Goal: Task Accomplishment & Management: Use online tool/utility

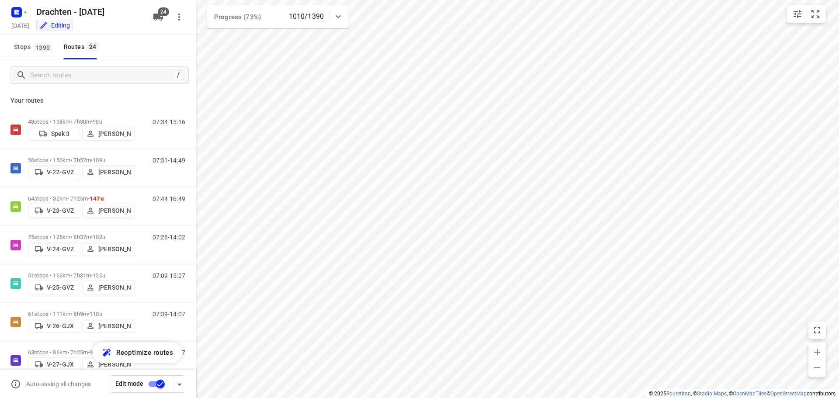
scroll to position [219, 0]
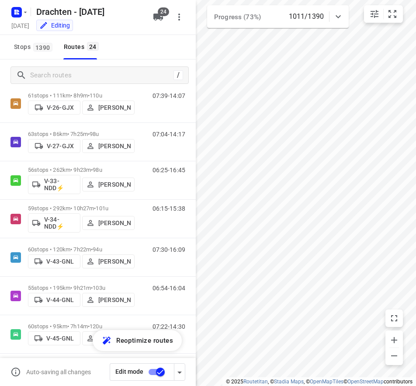
click at [416, 128] on html "i © 2025 Routetitan , © Stadia Maps , © OpenMapTiles © OpenStreetMap contributo…" at bounding box center [208, 193] width 416 height 386
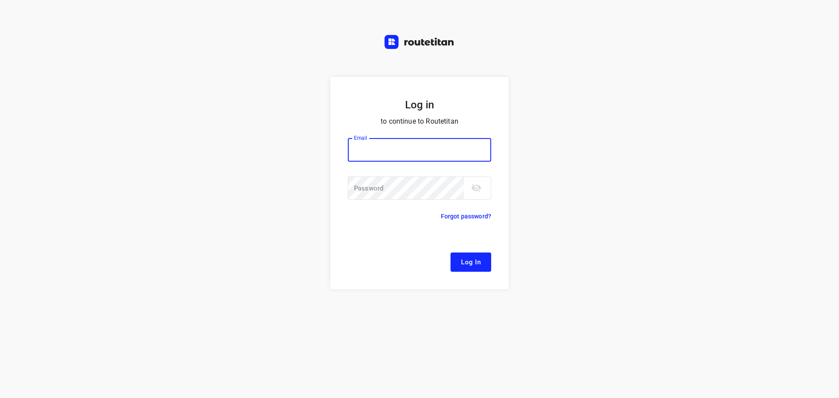
click at [391, 154] on input "email" at bounding box center [419, 150] width 143 height 24
type input "remco@fruitopjewerk.nl"
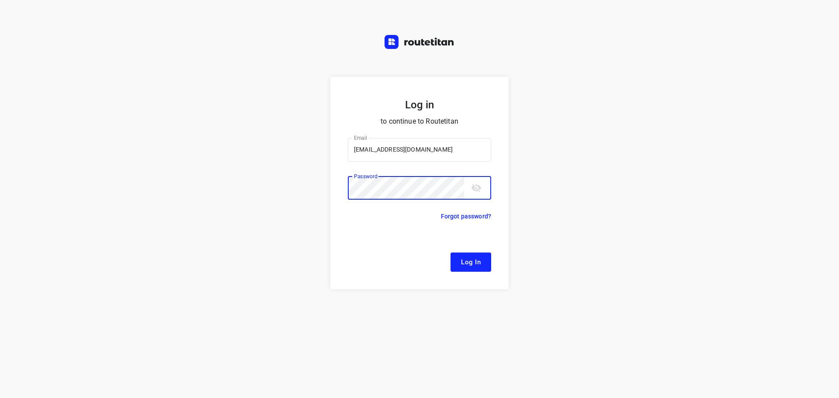
click at [451, 253] on button "Log In" at bounding box center [471, 262] width 41 height 19
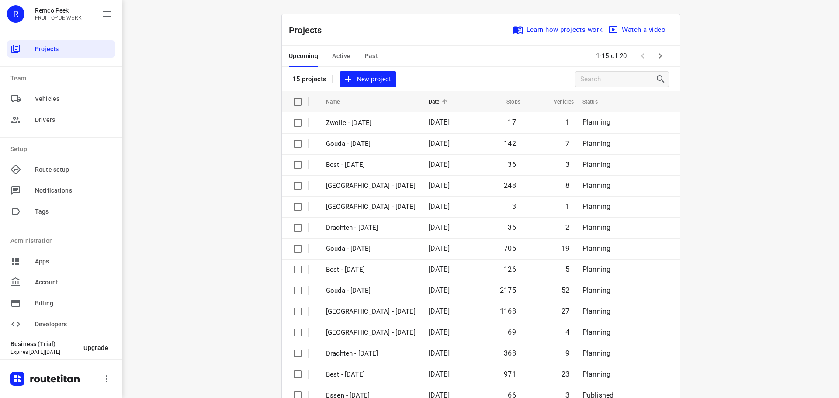
click at [342, 59] on span "Active" at bounding box center [341, 56] width 18 height 11
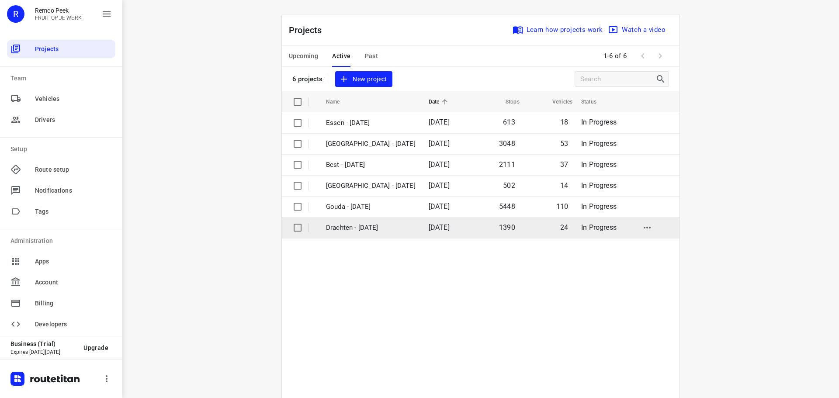
click at [368, 229] on p "Drachten - [DATE]" at bounding box center [371, 228] width 90 height 10
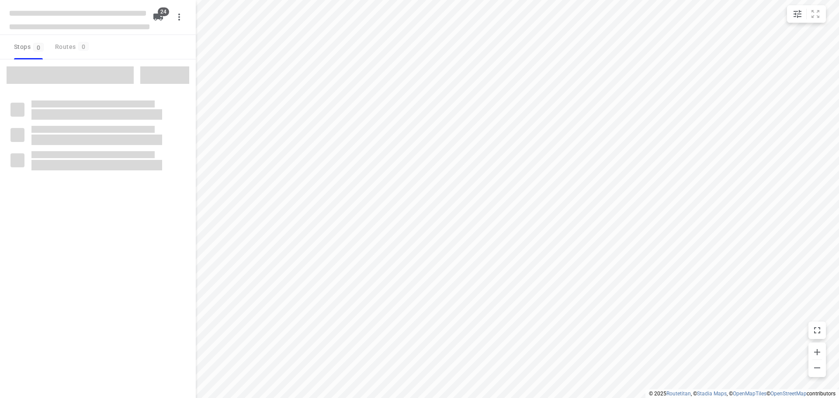
checkbox input "true"
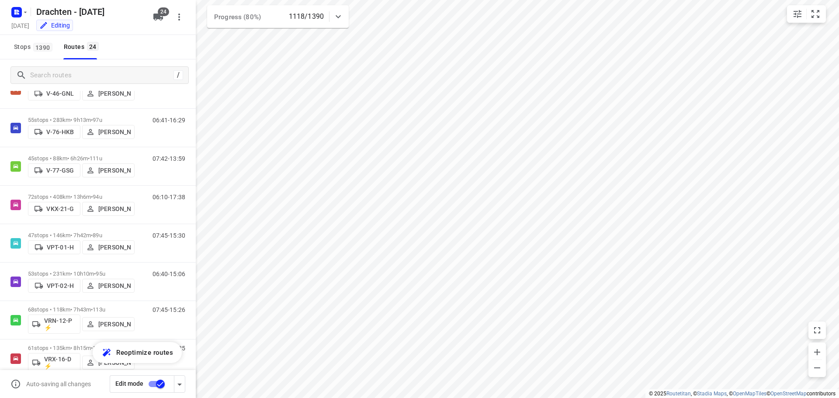
scroll to position [568, 0]
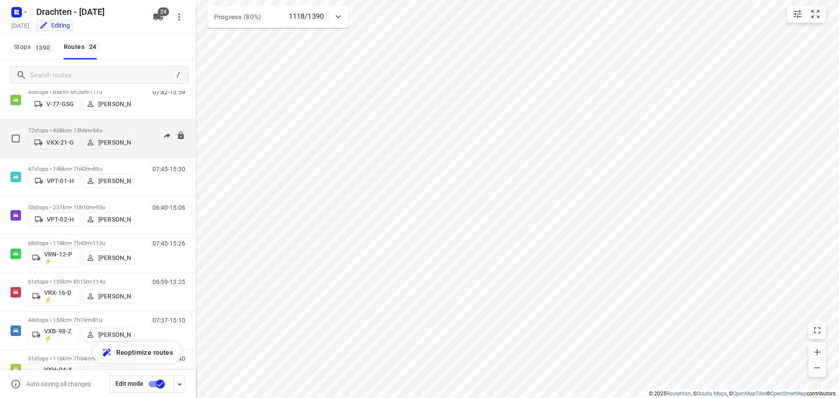
click at [104, 124] on div "72 stops • 408km • 13h6m • 94u VKX-21-G Paul de Jong" at bounding box center [81, 138] width 107 height 31
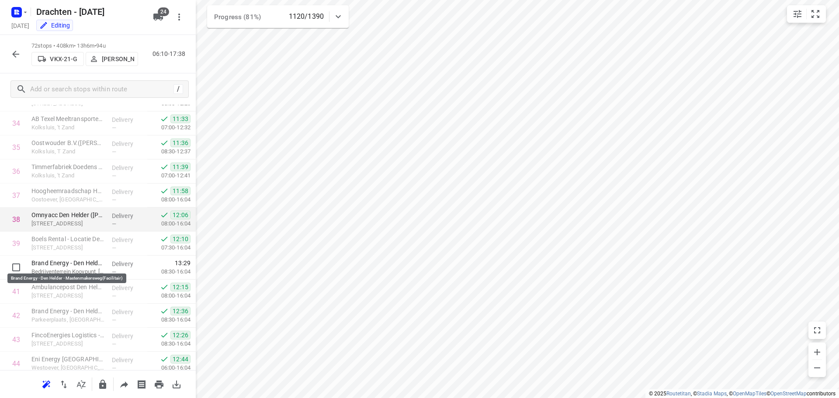
scroll to position [874, 0]
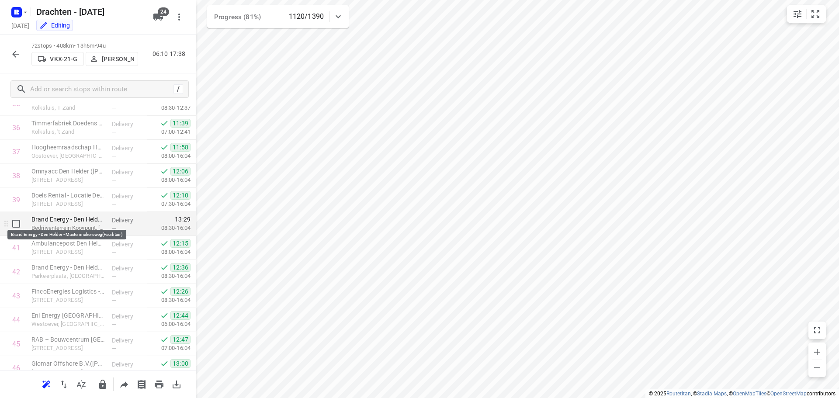
click at [88, 219] on p "Brand Energy - Den Helder - Mastenmakersweg(Facilitair)" at bounding box center [67, 219] width 73 height 9
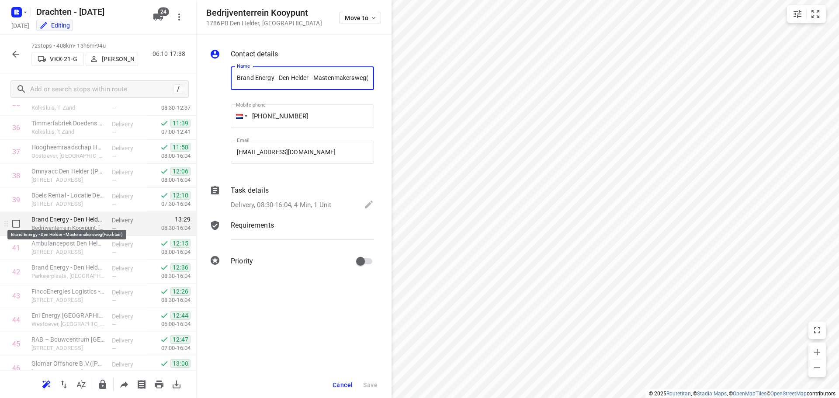
scroll to position [0, 27]
click at [334, 386] on span "Cancel" at bounding box center [343, 385] width 20 height 7
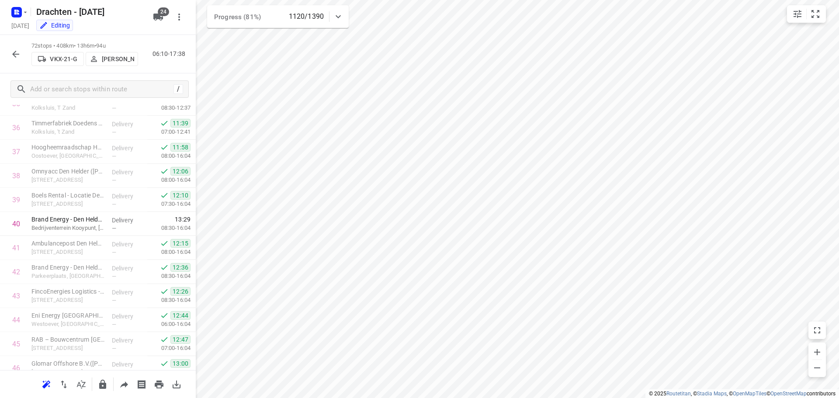
click at [16, 54] on icon "button" at bounding box center [15, 54] width 7 height 7
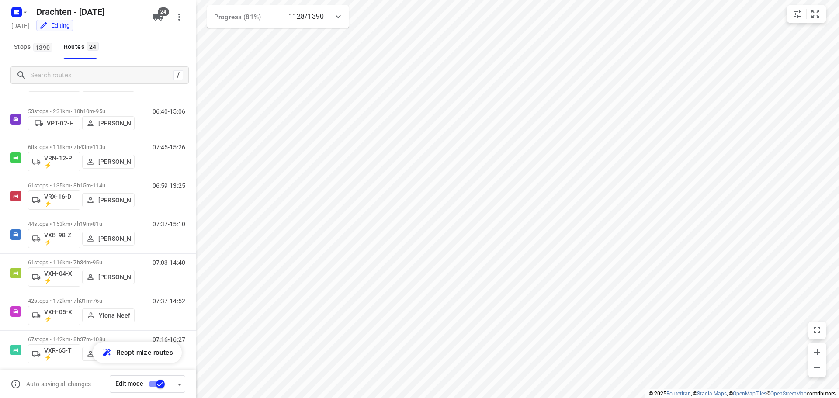
scroll to position [672, 0]
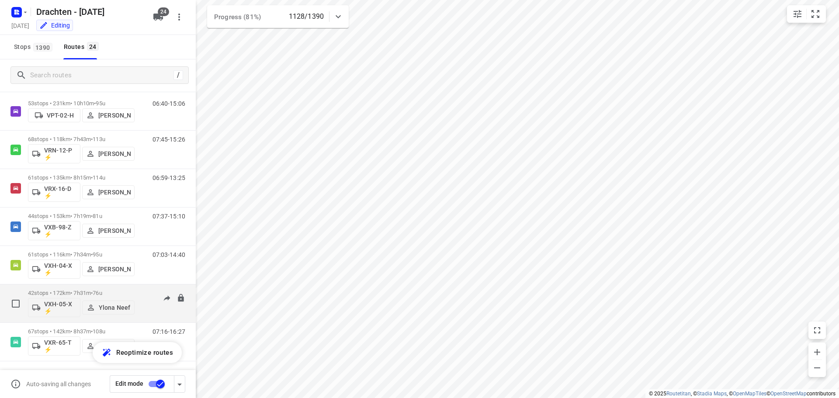
click at [84, 289] on div "42 stops • 172km • 7h31m • 76u VXH-05-X ⚡ Ylona Neef" at bounding box center [81, 303] width 107 height 36
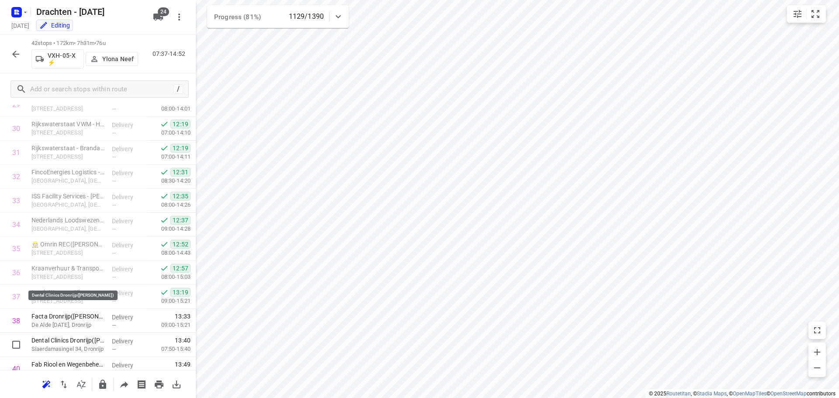
scroll to position [812, 0]
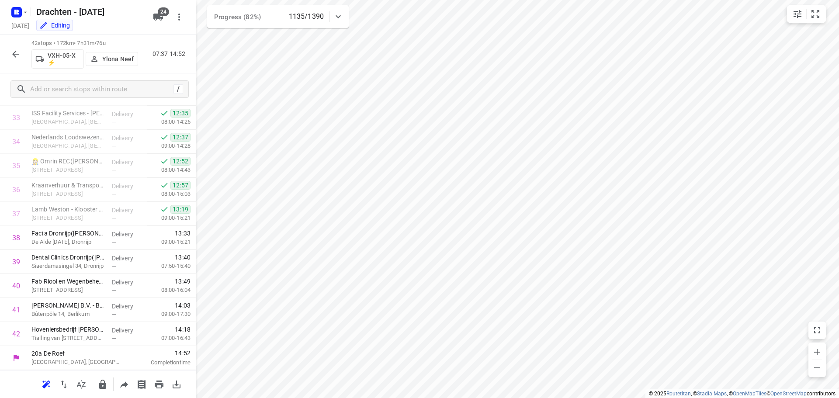
click at [19, 53] on icon "button" at bounding box center [15, 54] width 10 height 10
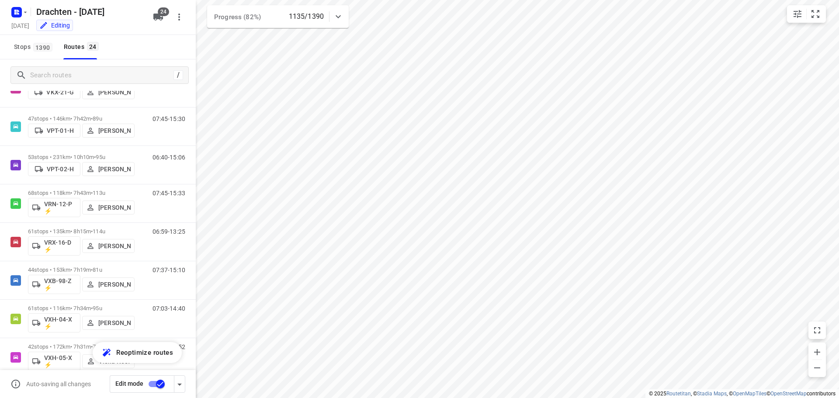
scroll to position [672, 0]
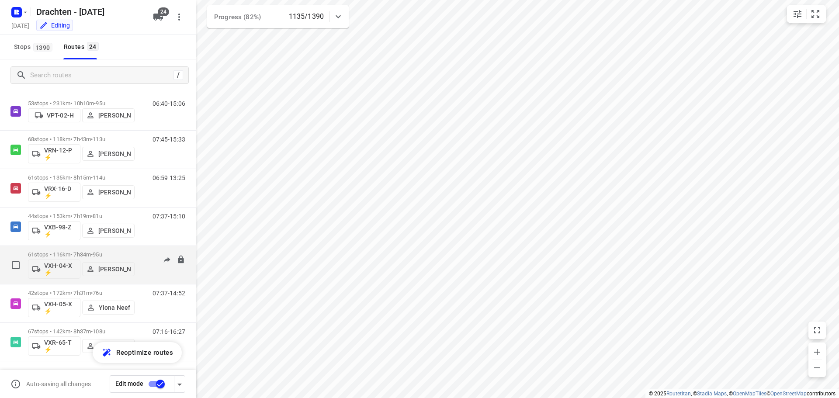
click at [74, 252] on p "61 stops • 116km • 7h34m • 95u" at bounding box center [81, 254] width 107 height 7
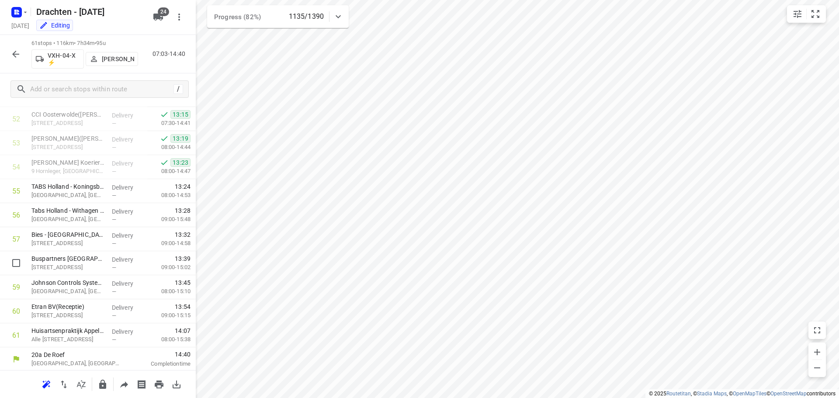
scroll to position [1269, 0]
click at [89, 201] on div "TABS Holland - Koningsblaauw(Julia) Venekoten Zuid, Oosterwolde" at bounding box center [68, 190] width 80 height 24
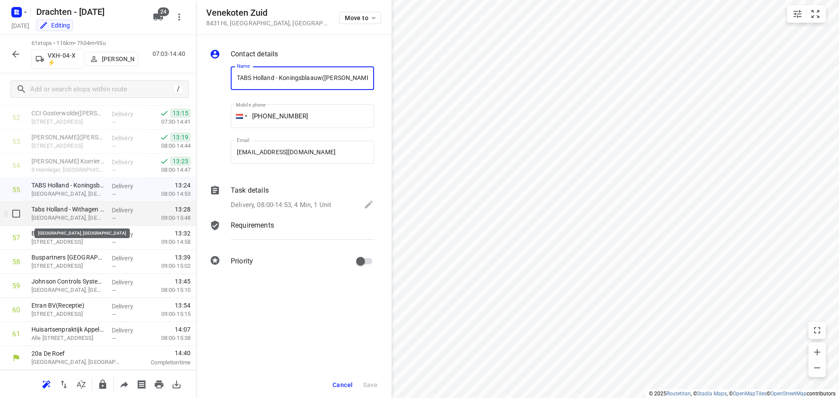
click at [99, 220] on p "Venekoten Zuid, Oosterwolde" at bounding box center [67, 218] width 73 height 9
click at [92, 240] on p "Esgang 6, Oosterwolde" at bounding box center [67, 242] width 73 height 9
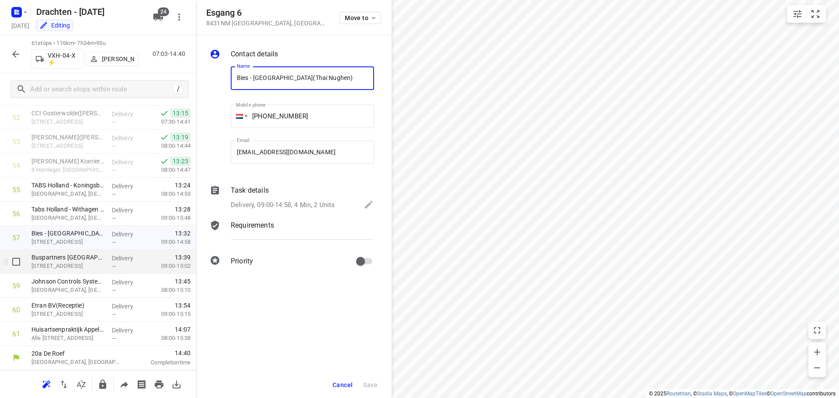
click at [94, 272] on div "Buspartners Oosterwolde(Ambius) Buurstede 8, Oosterwolde" at bounding box center [68, 262] width 80 height 24
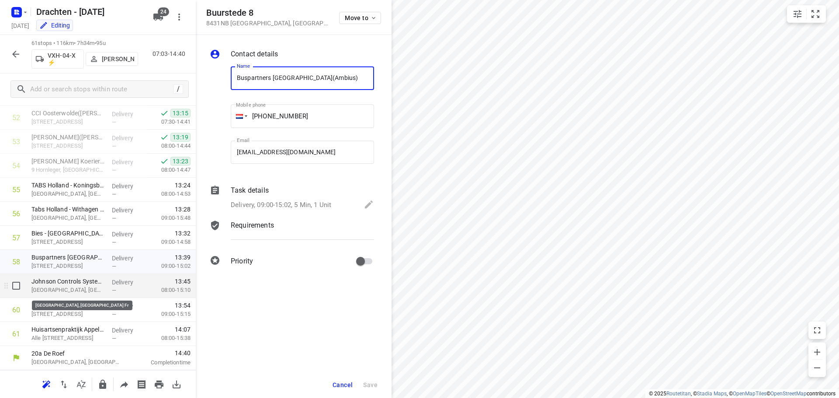
click at [93, 291] on p "Venekoten Zuid, Oosterwolde Fr" at bounding box center [67, 290] width 73 height 9
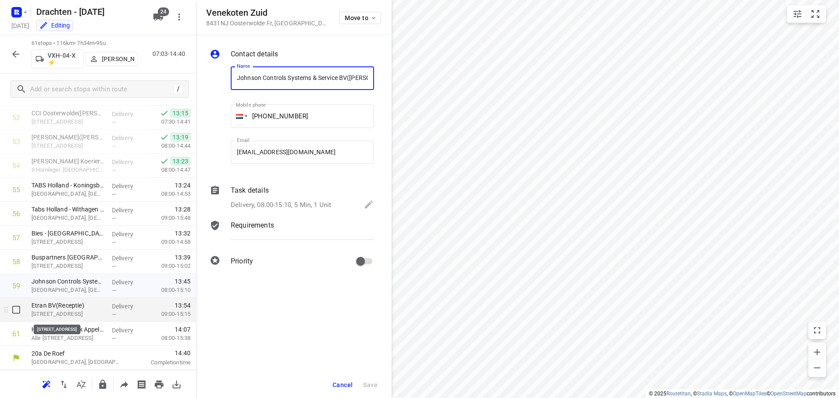
click at [87, 311] on p "Ecomunitypark 1, Oosterwolde" at bounding box center [67, 314] width 73 height 9
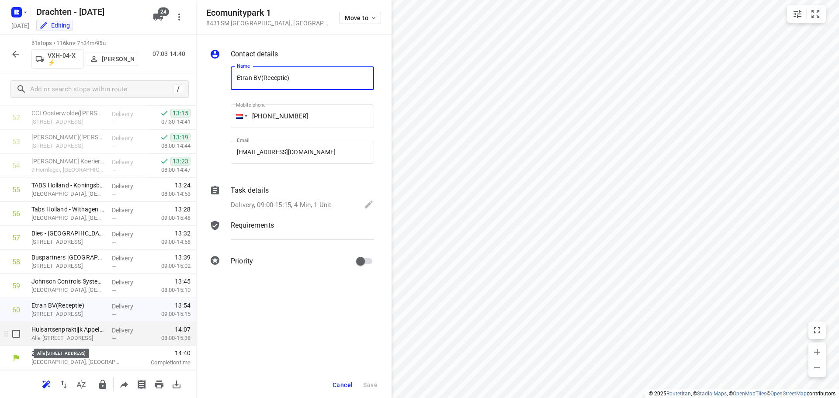
click at [92, 336] on p "Alle Wijtzesweg 23, Appelscha" at bounding box center [67, 338] width 73 height 9
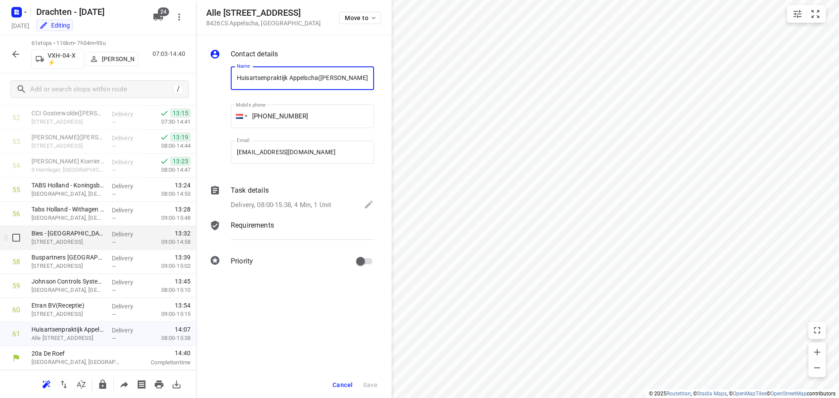
click at [89, 239] on p "Esgang 6, Oosterwolde" at bounding box center [67, 242] width 73 height 9
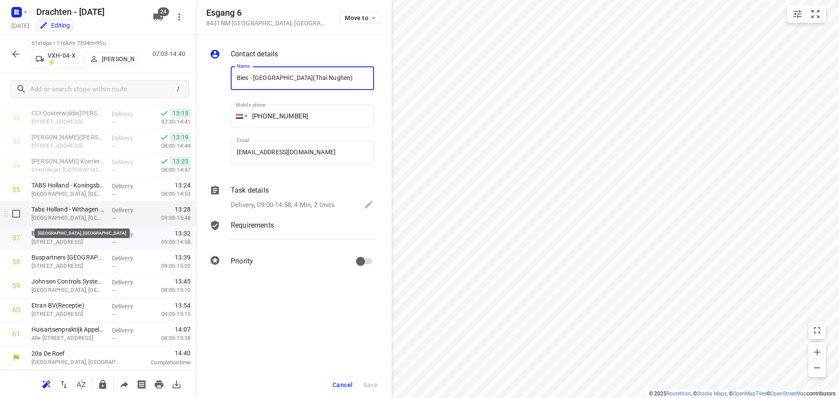
click at [94, 216] on p "Venekoten Zuid, Oosterwolde" at bounding box center [67, 218] width 73 height 9
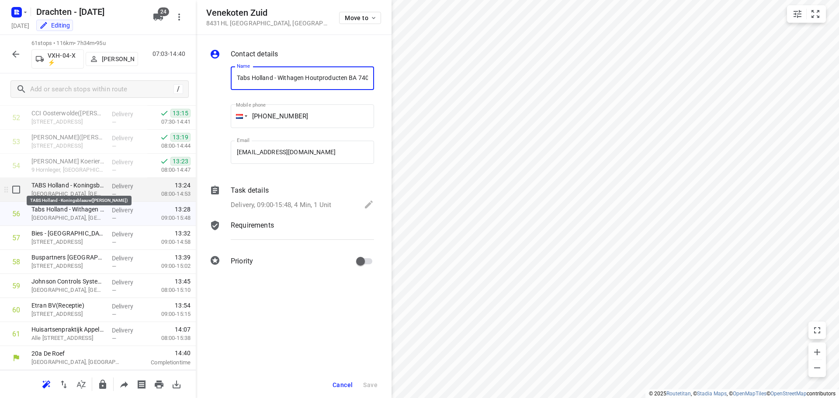
click at [101, 188] on p "TABS Holland - Koningsblaauw(Julia)" at bounding box center [67, 185] width 73 height 9
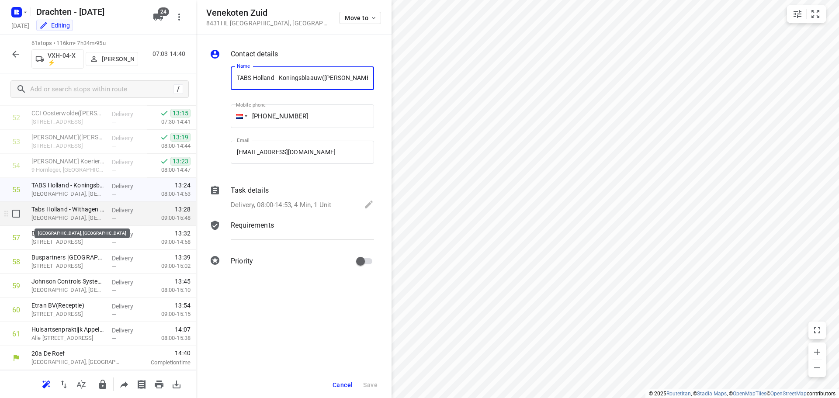
click at [96, 215] on p "Venekoten Zuid, Oosterwolde" at bounding box center [67, 218] width 73 height 9
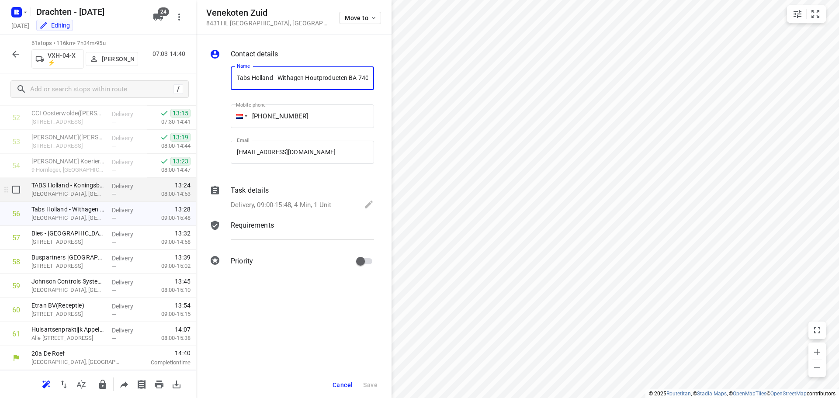
click at [72, 195] on p "Venekoten Zuid, Oosterwolde" at bounding box center [67, 194] width 73 height 9
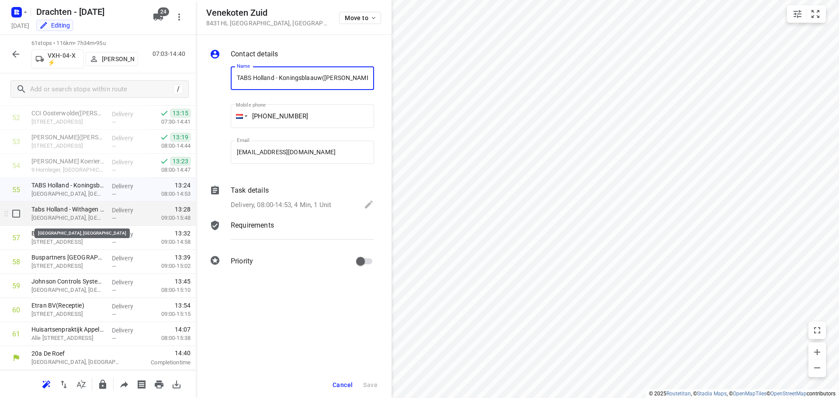
click at [69, 216] on p "Venekoten Zuid, Oosterwolde" at bounding box center [67, 218] width 73 height 9
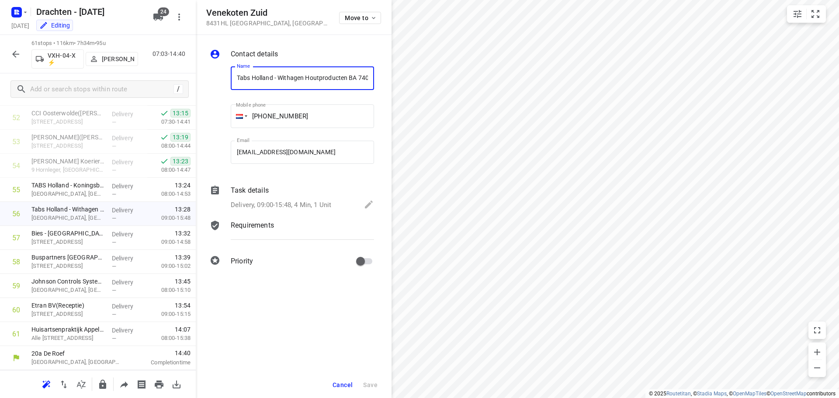
click at [308, 200] on div "Delivery, 09:00-15:48, 4 Min, 1 Unit" at bounding box center [302, 205] width 143 height 12
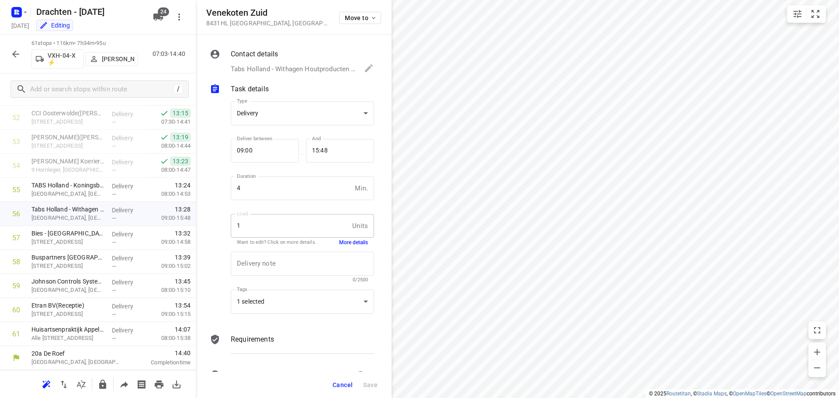
click at [348, 241] on button "More details" at bounding box center [353, 242] width 29 height 7
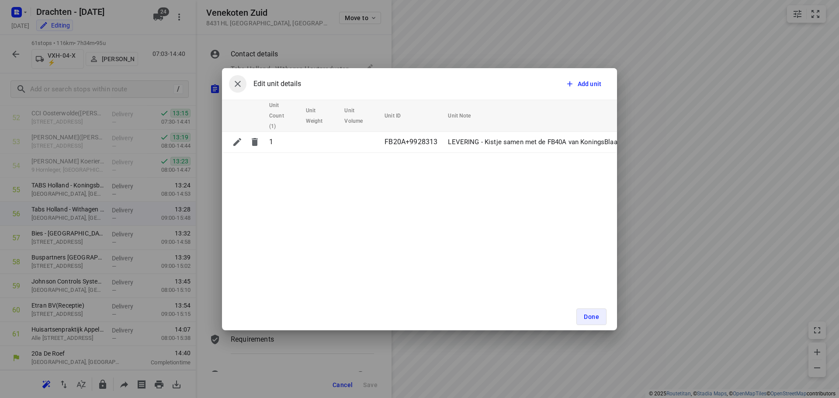
click at [240, 82] on icon "button" at bounding box center [238, 84] width 6 height 6
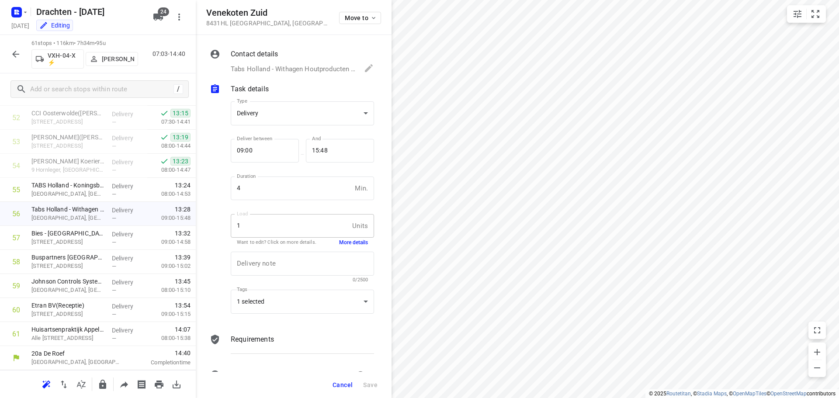
click at [348, 242] on button "More details" at bounding box center [353, 242] width 29 height 7
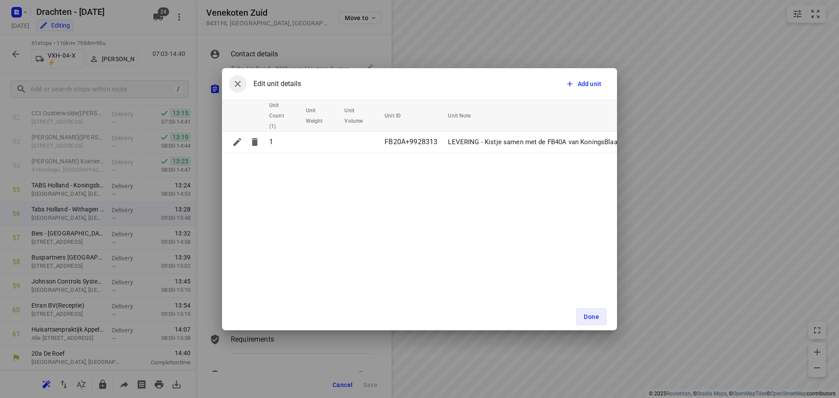
click at [233, 82] on icon "button" at bounding box center [238, 84] width 10 height 10
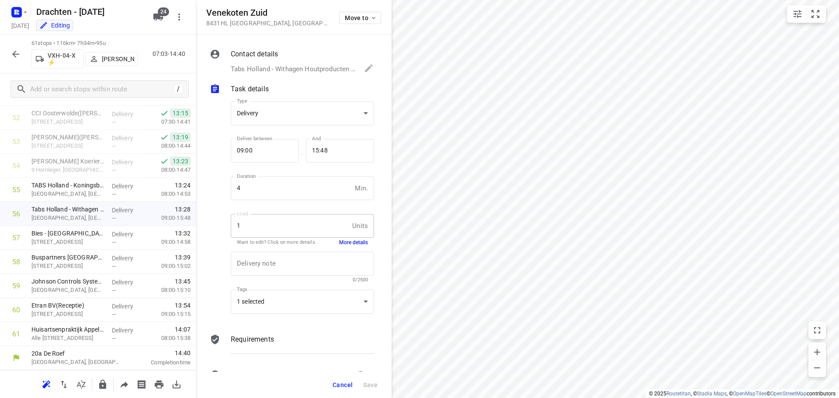
click at [334, 386] on span "Cancel" at bounding box center [343, 385] width 20 height 7
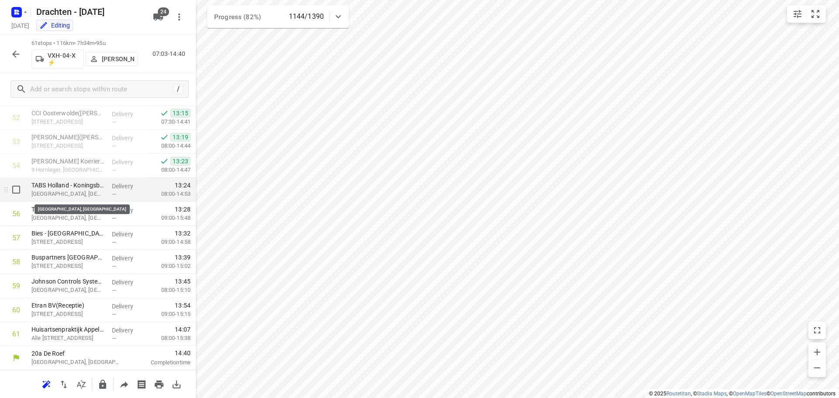
click at [68, 197] on p "Venekoten Zuid, Oosterwolde" at bounding box center [67, 194] width 73 height 9
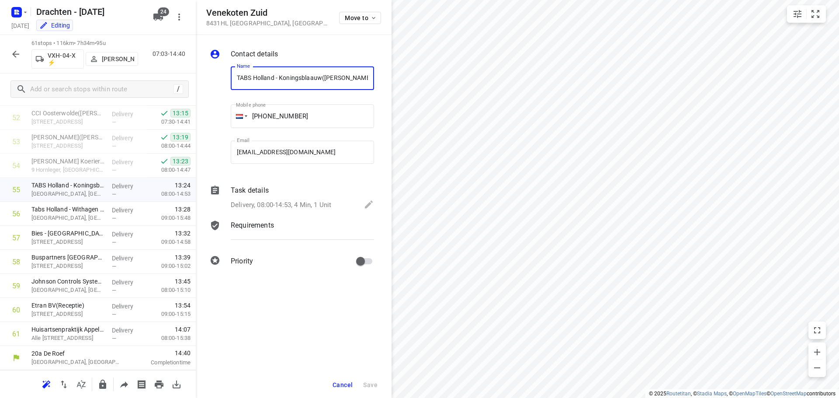
click at [278, 202] on p "Delivery, 08:00-14:53, 4 Min, 1 Unit" at bounding box center [281, 205] width 101 height 10
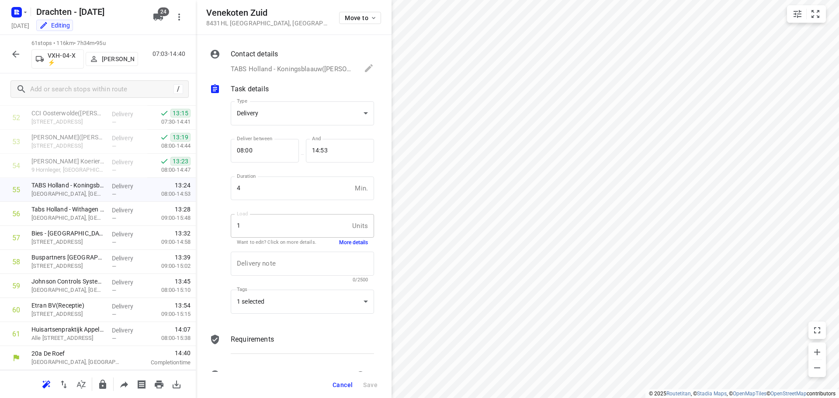
click at [348, 239] on button "More details" at bounding box center [353, 242] width 29 height 7
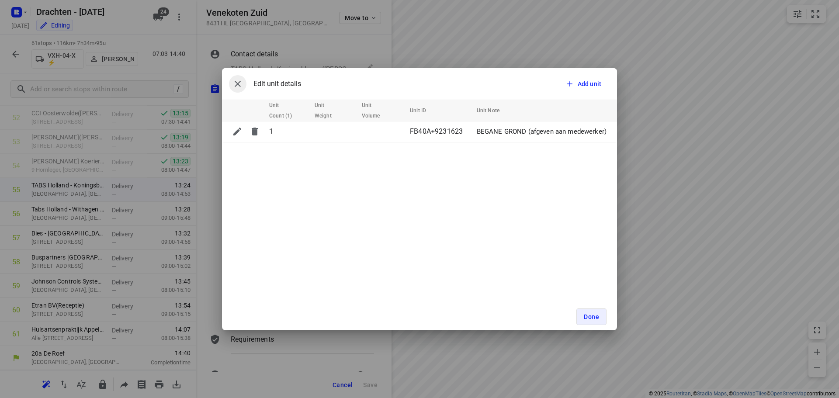
click at [239, 77] on button "button" at bounding box center [237, 83] width 17 height 17
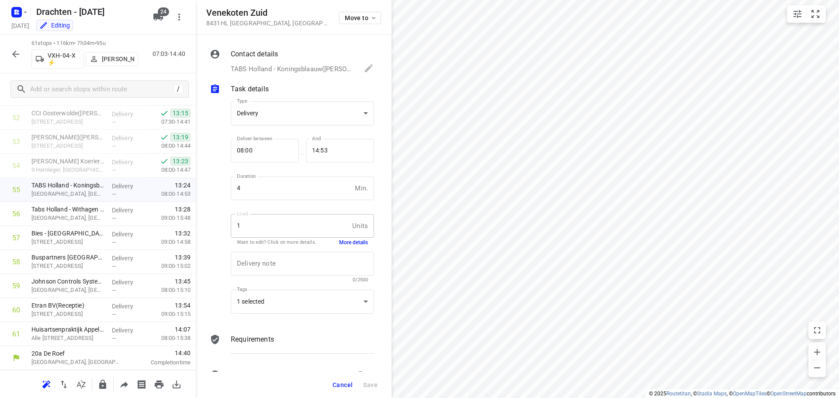
click at [339, 385] on span "Cancel" at bounding box center [343, 385] width 20 height 7
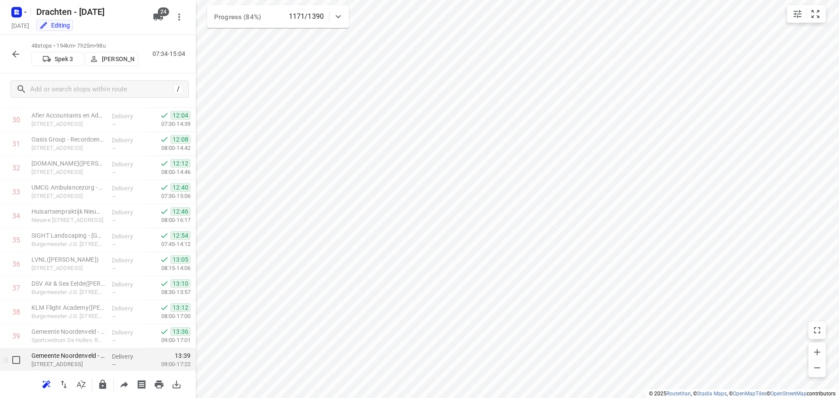
scroll to position [694, 0]
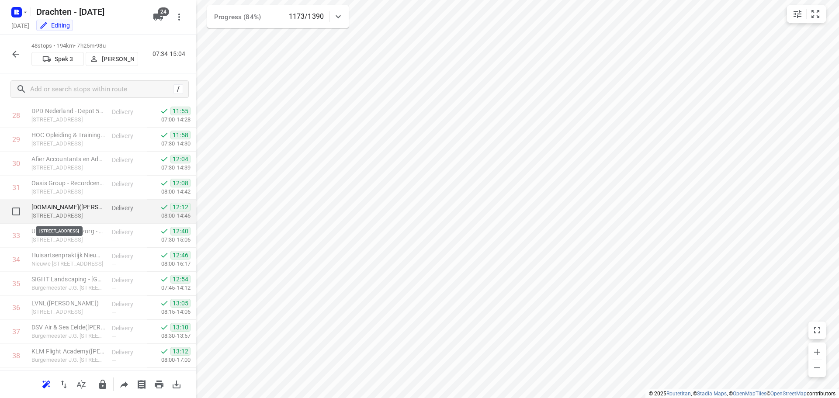
click at [98, 216] on p "Nijverheidsweg 27, Tynaarlo" at bounding box center [67, 216] width 73 height 9
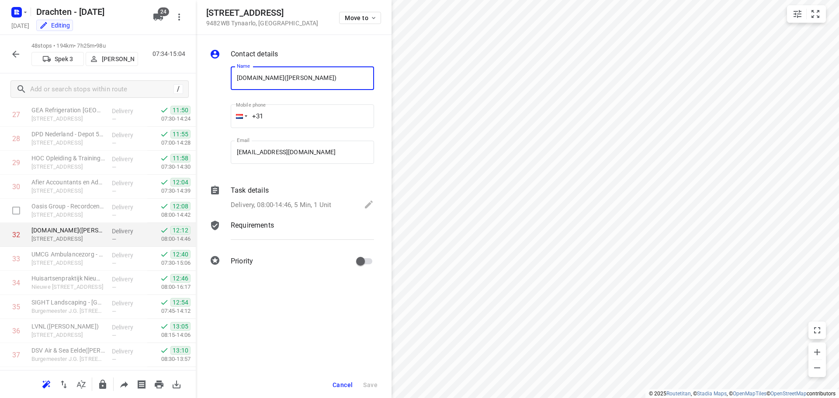
scroll to position [651, 0]
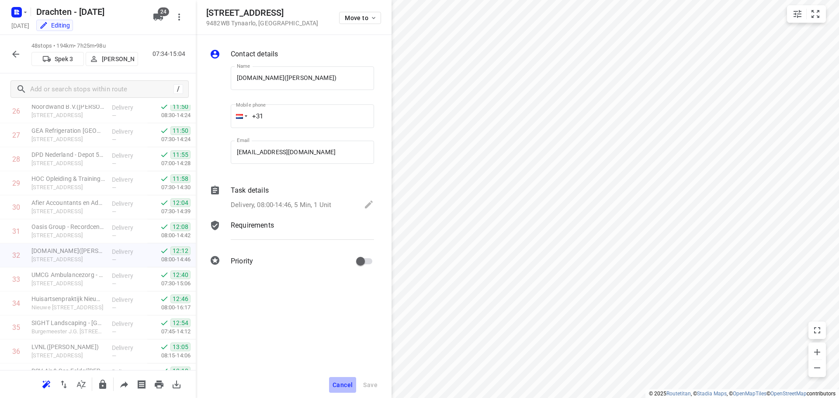
click at [346, 390] on button "Cancel" at bounding box center [342, 385] width 27 height 16
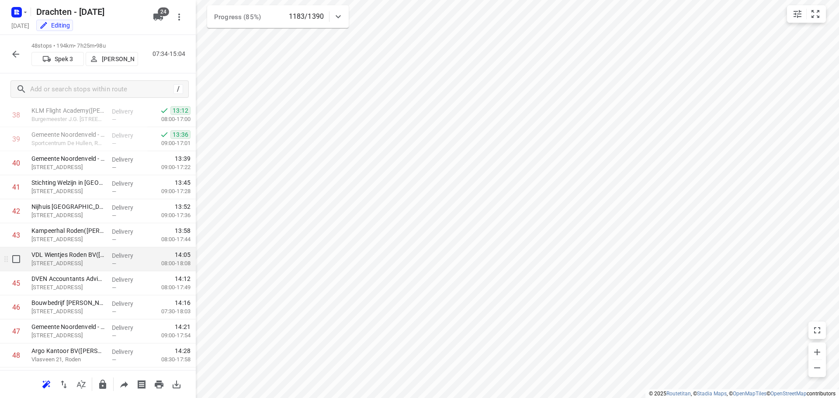
scroll to position [957, 0]
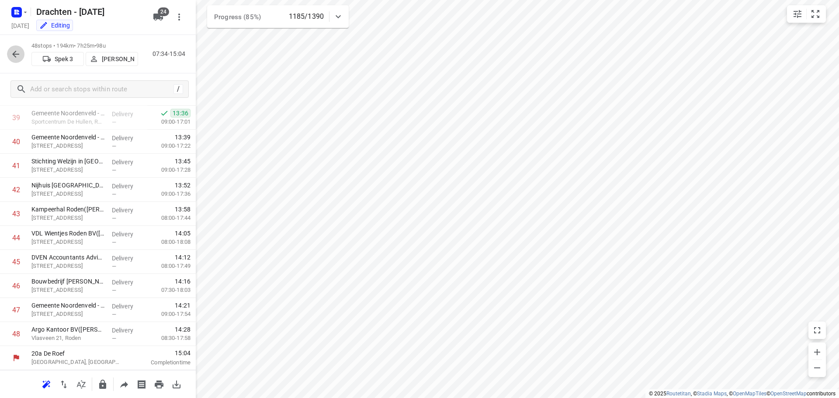
click at [17, 56] on icon "button" at bounding box center [15, 54] width 10 height 10
click at [17, 53] on icon "button" at bounding box center [15, 54] width 10 height 10
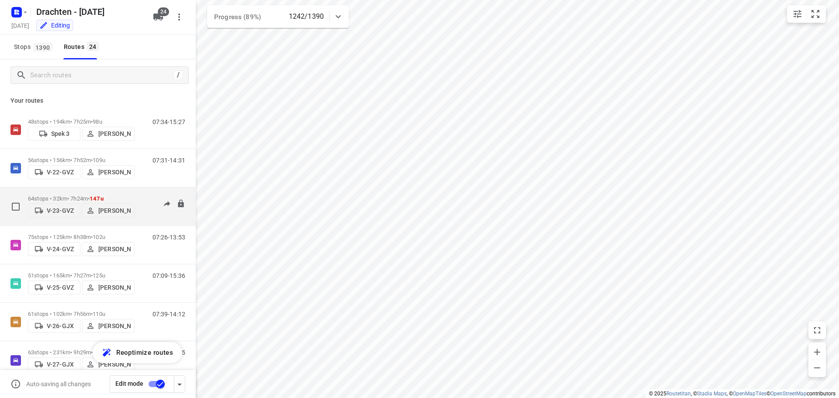
click at [95, 191] on div "64 stops • 32km • 7h24m • 147u V-23-GVZ Ruben Kommerie" at bounding box center [81, 206] width 107 height 31
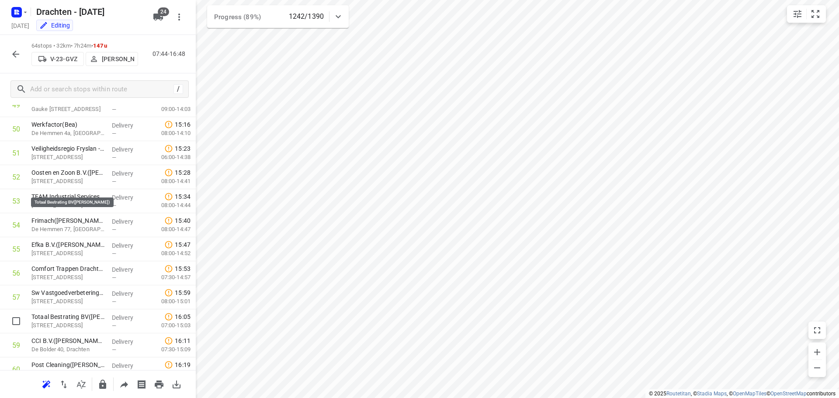
scroll to position [1341, 0]
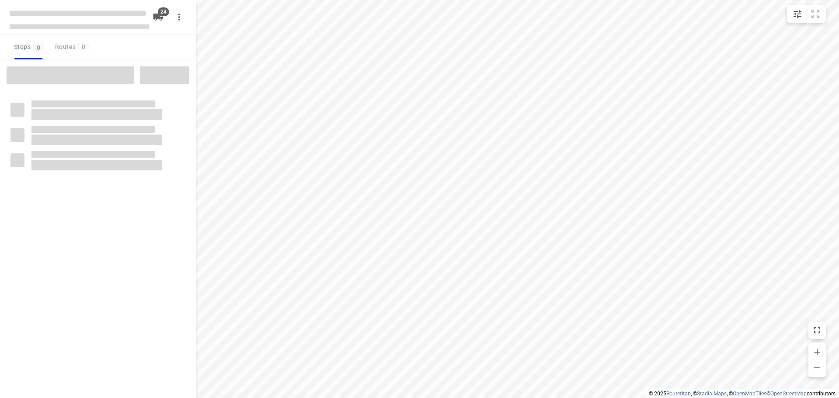
checkbox input "true"
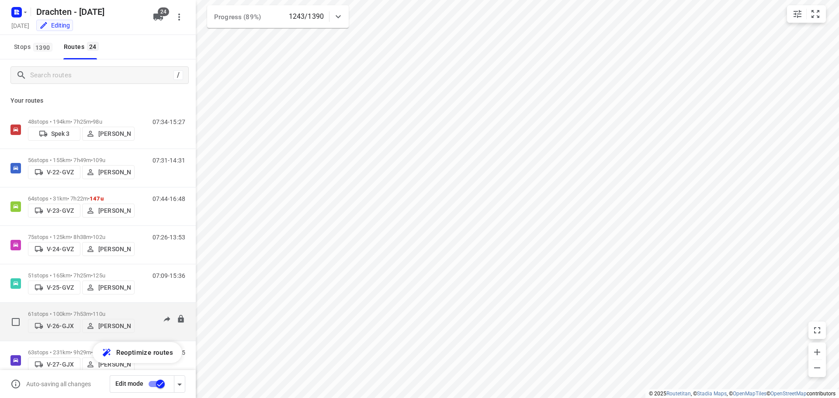
click at [93, 306] on div "61 stops • 100km • 7h53m • 110u V-26-GJX Benny van der Woude" at bounding box center [81, 321] width 107 height 31
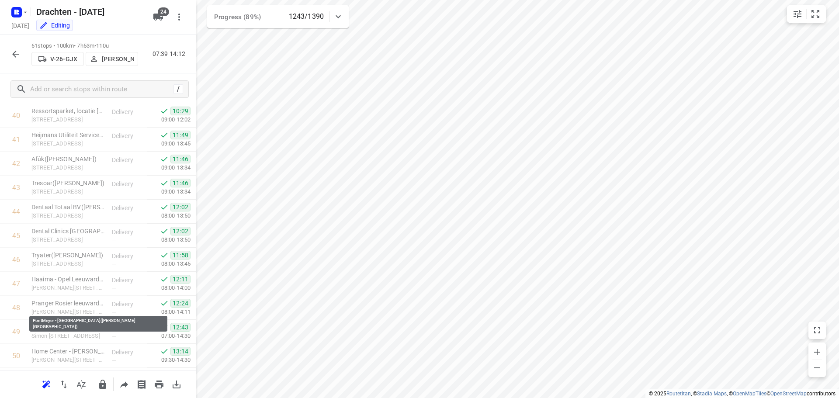
scroll to position [1269, 0]
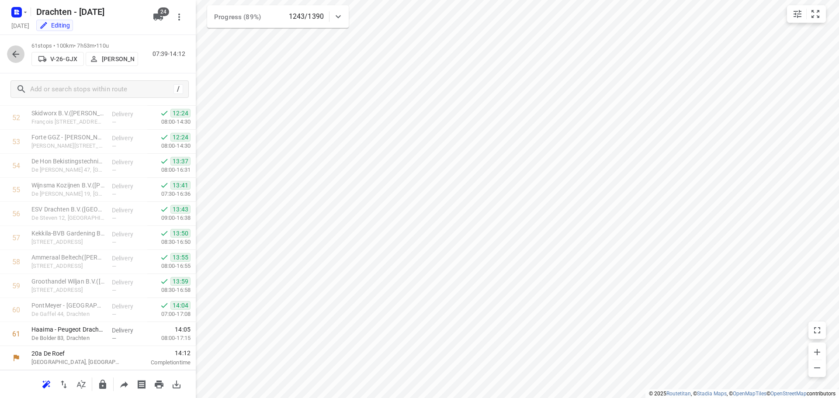
click at [16, 55] on icon "button" at bounding box center [15, 54] width 10 height 10
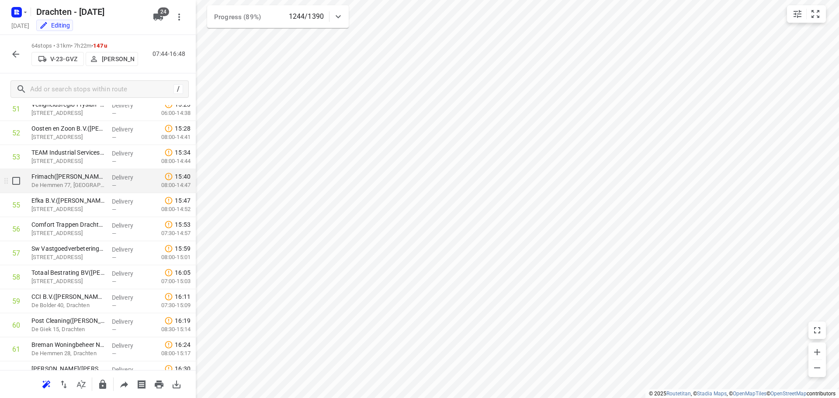
scroll to position [1210, 0]
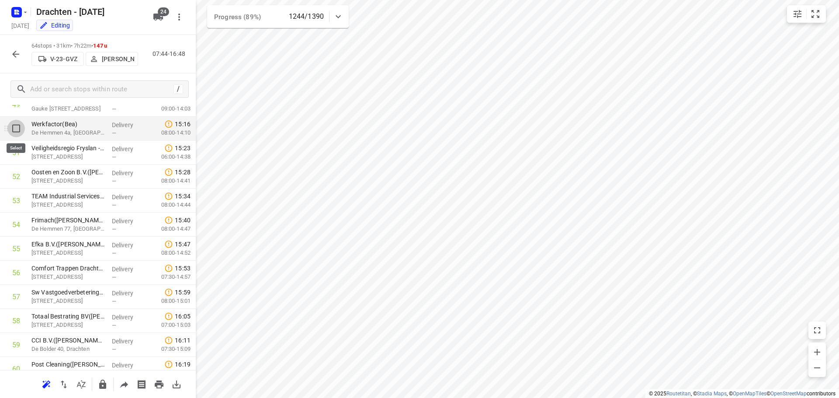
click at [20, 133] on input "checkbox" at bounding box center [15, 128] width 17 height 17
checkbox input "true"
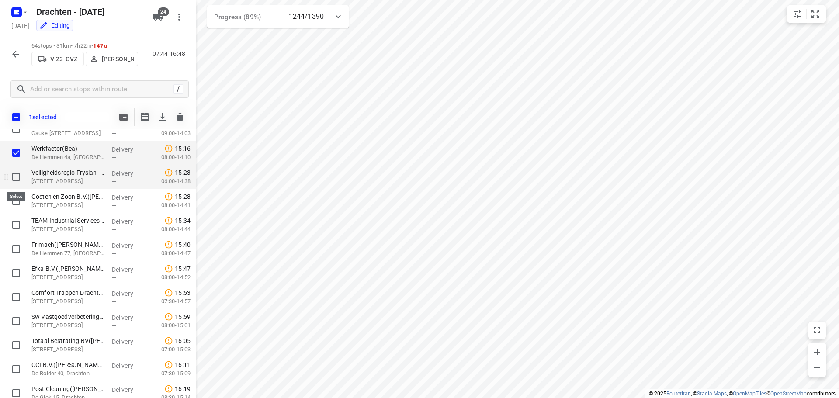
click at [12, 178] on input "checkbox" at bounding box center [15, 176] width 17 height 17
checkbox input "true"
click at [14, 202] on input "checkbox" at bounding box center [15, 200] width 17 height 17
checkbox input "true"
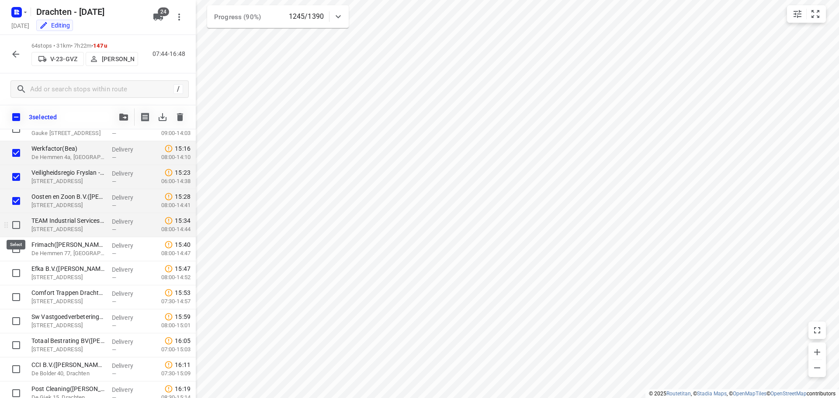
click at [18, 226] on input "checkbox" at bounding box center [15, 224] width 17 height 17
checkbox input "true"
click at [14, 247] on input "checkbox" at bounding box center [15, 248] width 17 height 17
checkbox input "true"
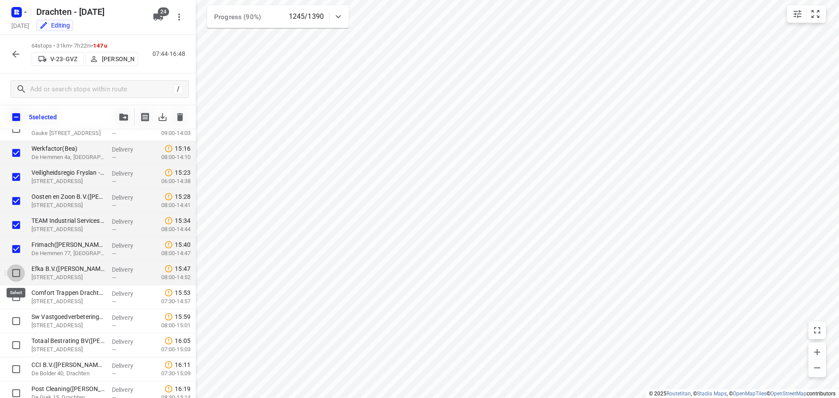
click at [17, 274] on input "checkbox" at bounding box center [15, 273] width 17 height 17
checkbox input "true"
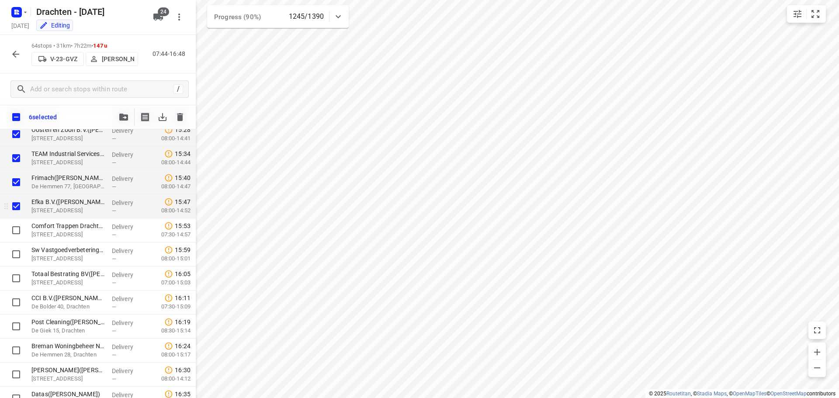
scroll to position [1298, 0]
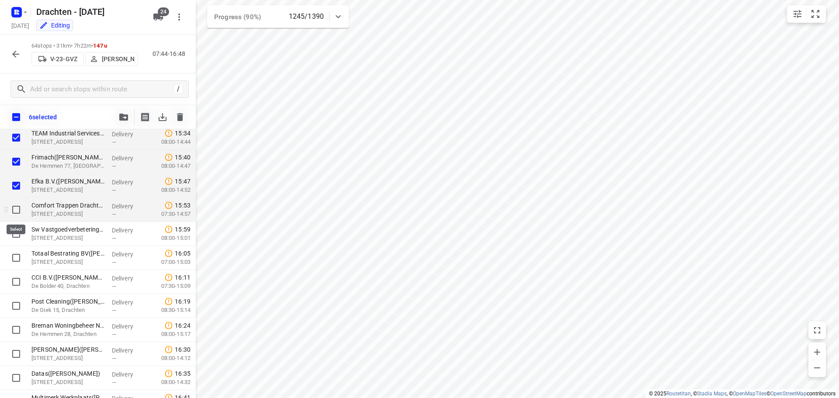
click at [16, 204] on input "checkbox" at bounding box center [15, 209] width 17 height 17
checkbox input "true"
click at [16, 237] on input "checkbox" at bounding box center [15, 233] width 17 height 17
checkbox input "true"
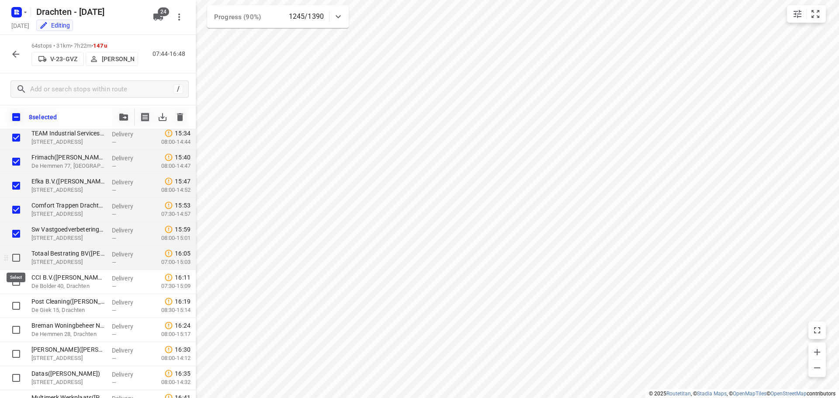
click at [17, 254] on input "checkbox" at bounding box center [15, 257] width 17 height 17
checkbox input "true"
click at [14, 282] on input "checkbox" at bounding box center [15, 281] width 17 height 17
checkbox input "true"
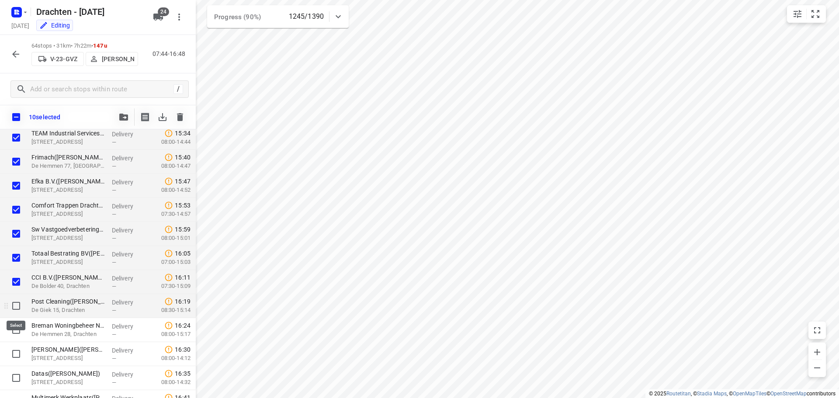
click at [15, 307] on input "checkbox" at bounding box center [15, 305] width 17 height 17
checkbox input "true"
click at [20, 332] on input "checkbox" at bounding box center [15, 329] width 17 height 17
checkbox input "true"
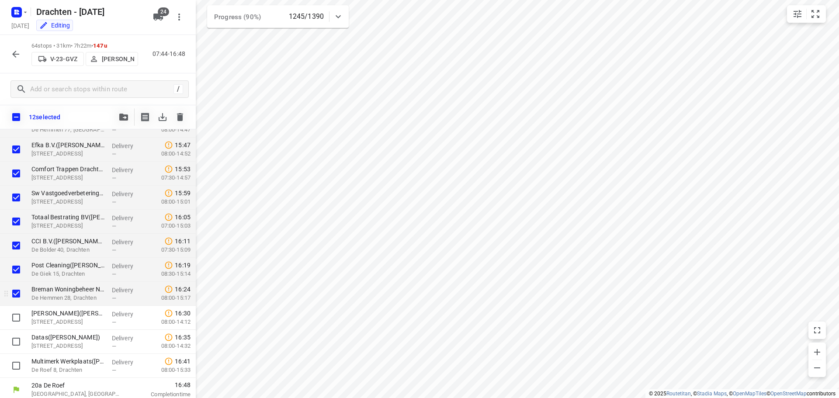
scroll to position [1338, 0]
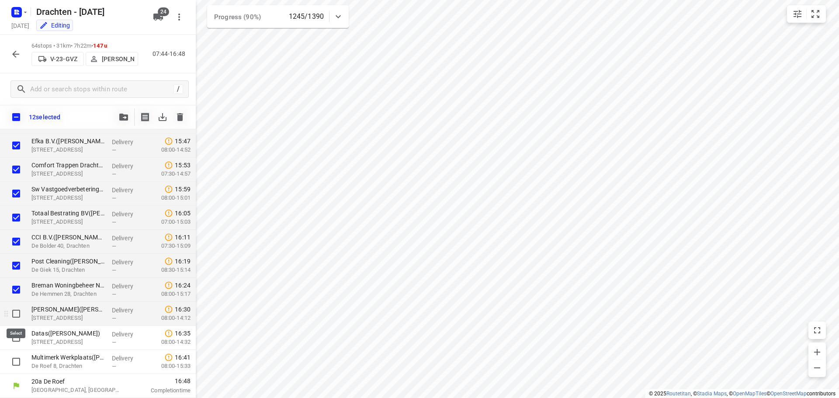
click at [14, 316] on input "checkbox" at bounding box center [15, 313] width 17 height 17
checkbox input "true"
click at [17, 338] on input "checkbox" at bounding box center [15, 337] width 17 height 17
checkbox input "true"
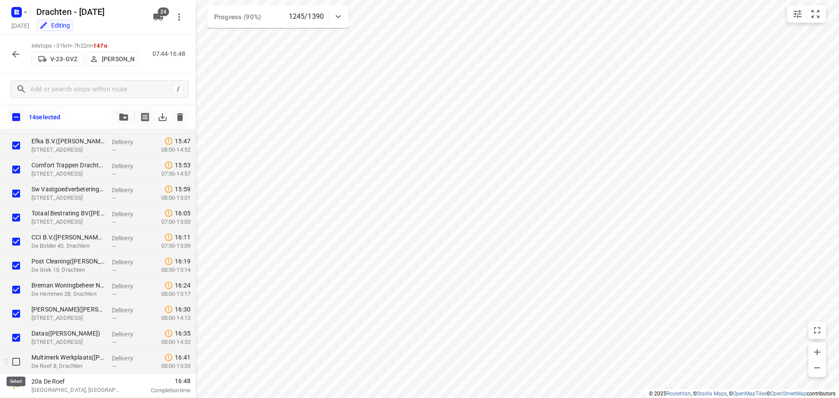
click at [14, 359] on input "checkbox" at bounding box center [15, 361] width 17 height 17
checkbox input "true"
click at [122, 115] on icon "button" at bounding box center [123, 117] width 9 height 7
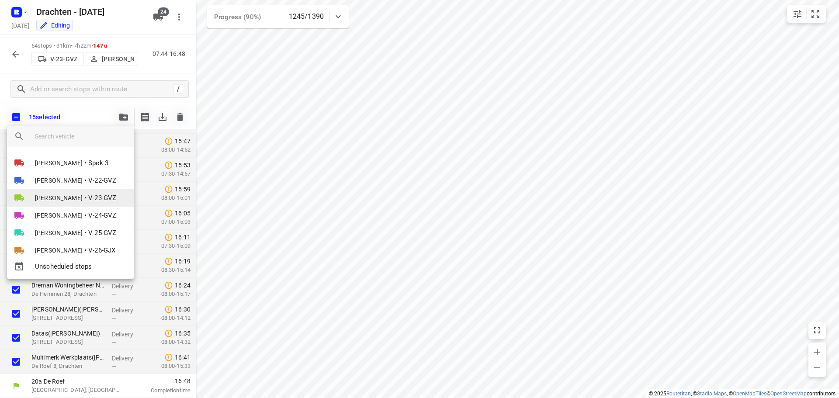
scroll to position [44, 0]
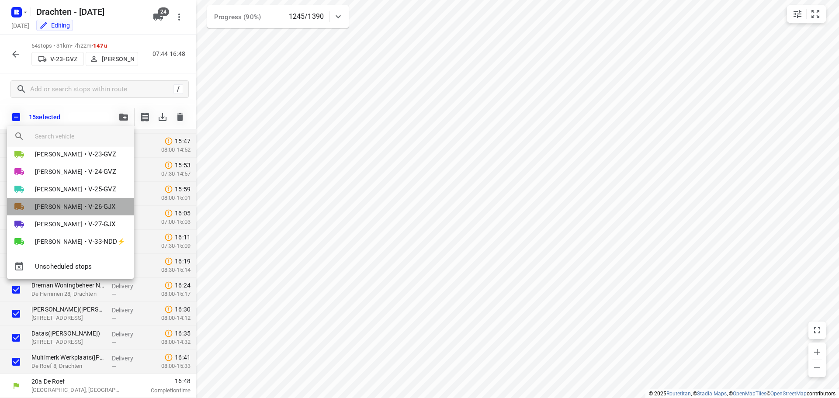
click at [83, 205] on span "[PERSON_NAME]" at bounding box center [59, 206] width 48 height 9
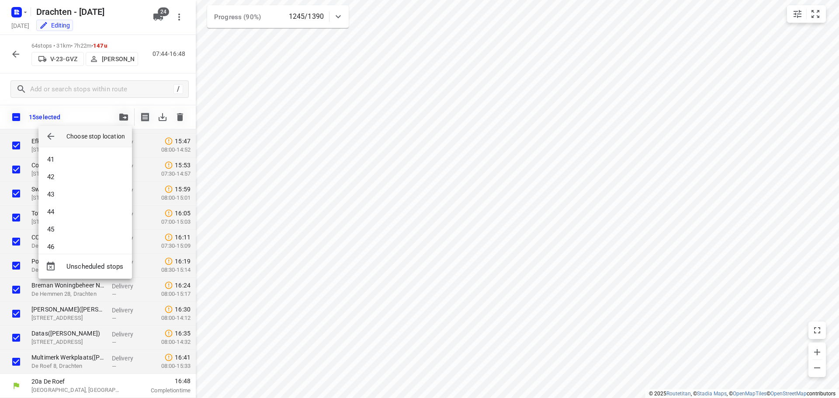
scroll to position [971, 0]
click at [66, 237] on li "61" at bounding box center [85, 238] width 94 height 17
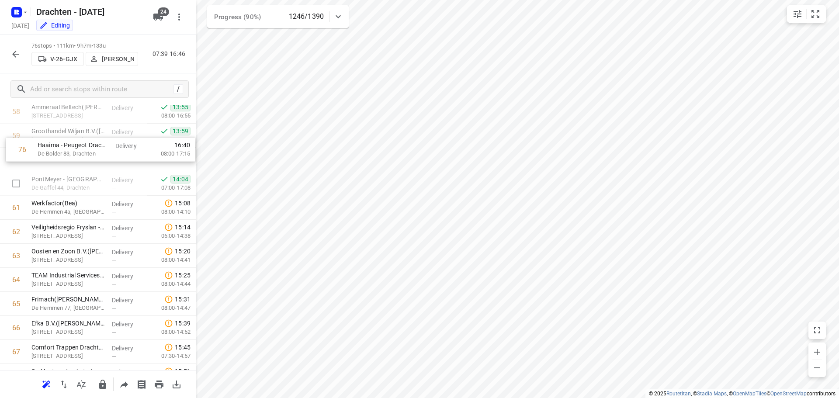
scroll to position [1412, 0]
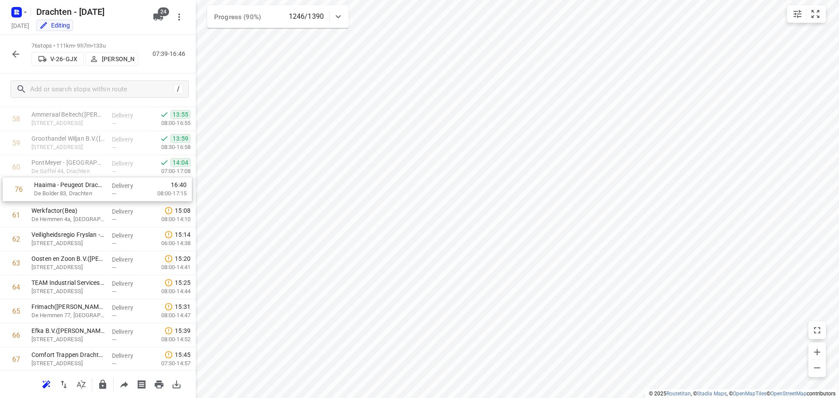
drag, startPoint x: 79, startPoint y: 334, endPoint x: 84, endPoint y: 185, distance: 149.1
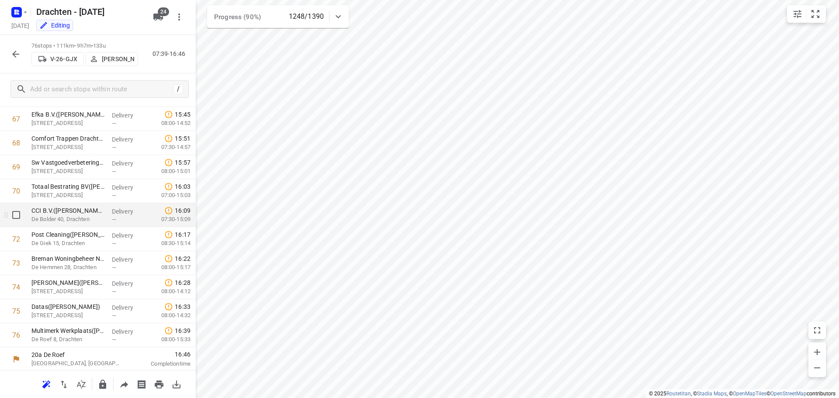
scroll to position [1630, 0]
click at [10, 60] on button "button" at bounding box center [15, 53] width 17 height 17
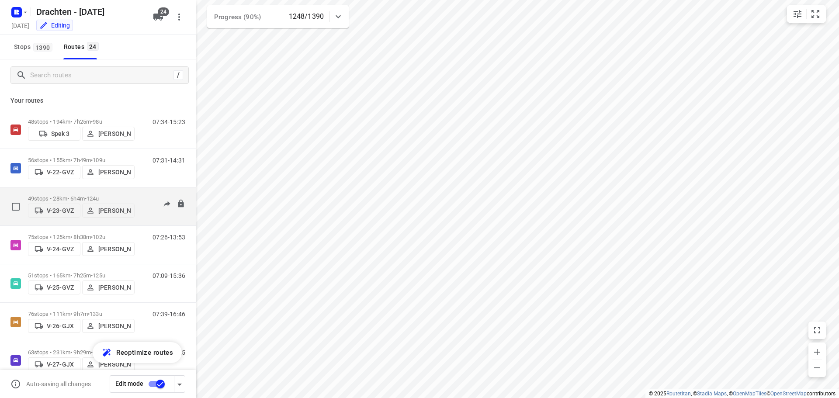
click at [94, 192] on div "49 stops • 28km • 6h4m • 124u V-23-GVZ Ruben Kommerie" at bounding box center [81, 206] width 107 height 31
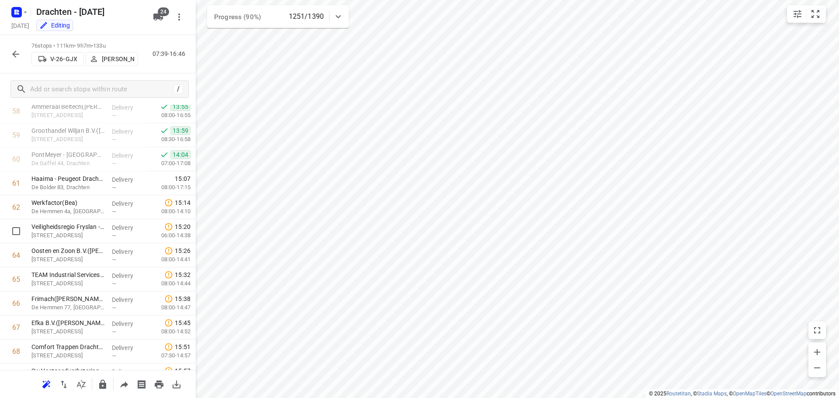
scroll to position [1411, 0]
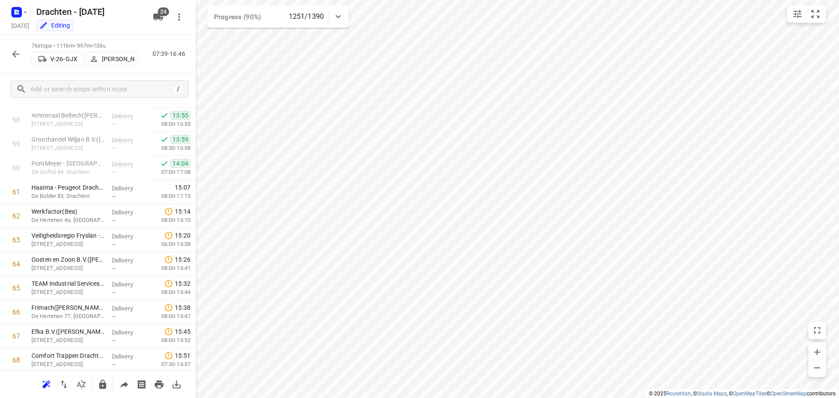
click at [16, 56] on icon "button" at bounding box center [15, 54] width 10 height 10
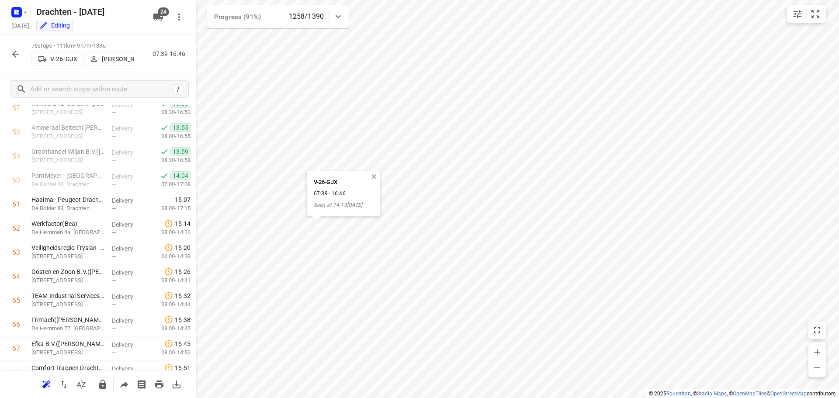
click at [378, 181] on button "button" at bounding box center [374, 177] width 8 height 8
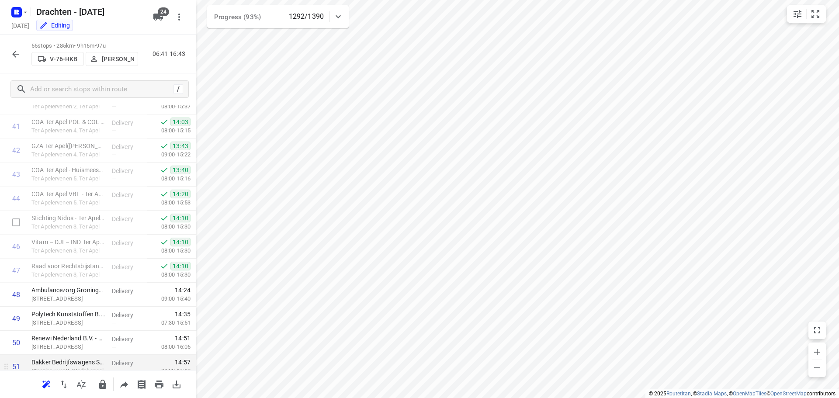
scroll to position [1037, 0]
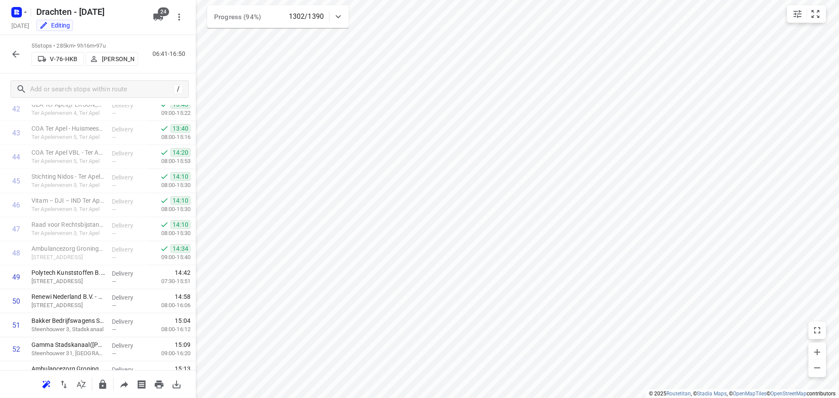
click at [16, 59] on icon "button" at bounding box center [15, 54] width 10 height 10
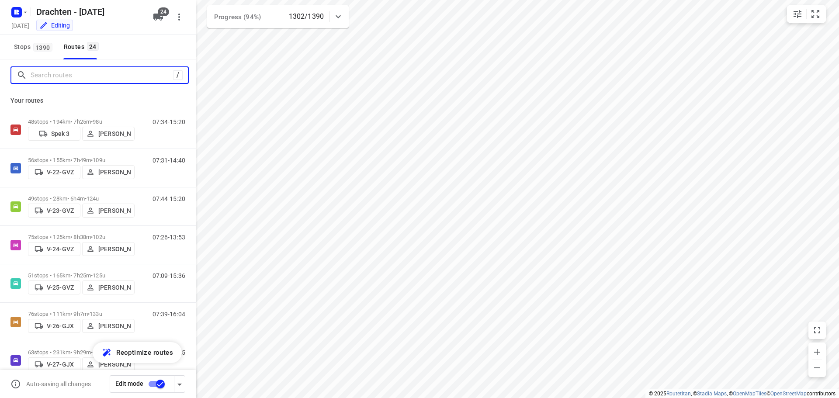
click at [74, 73] on input "Search routes" at bounding box center [102, 76] width 143 height 14
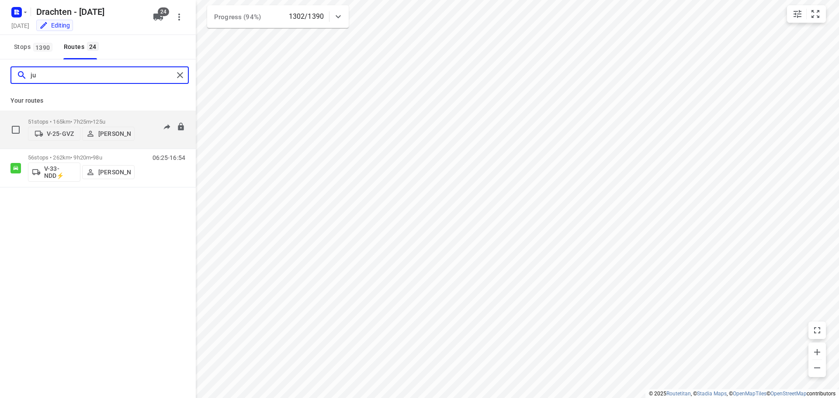
type input "ju"
click at [105, 119] on span "125u" at bounding box center [99, 121] width 13 height 7
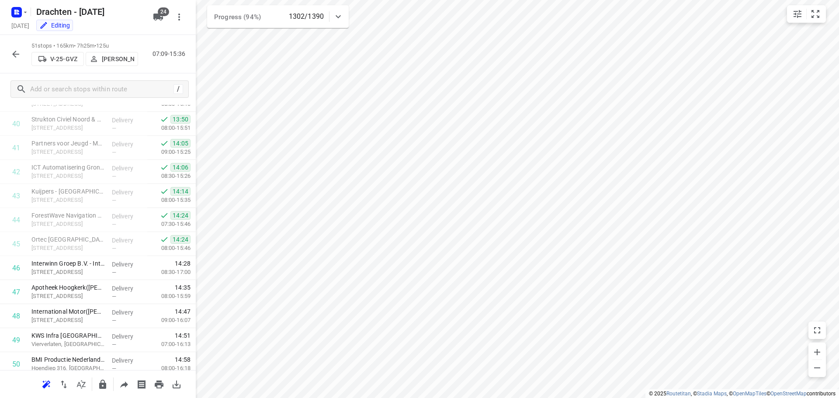
scroll to position [1029, 0]
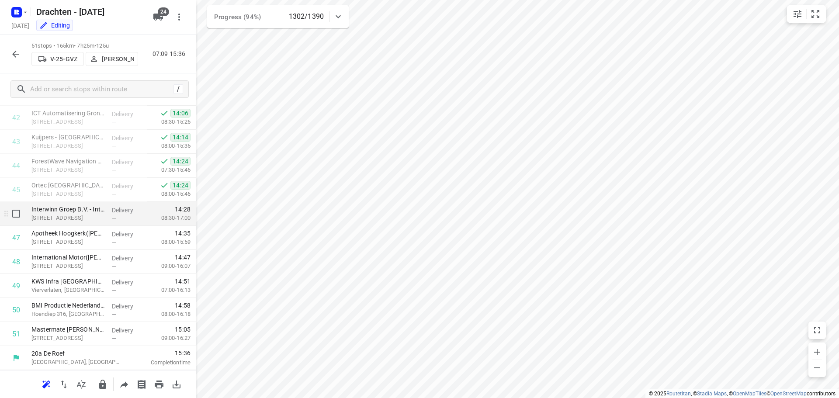
click at [117, 220] on div "—" at bounding box center [128, 218] width 32 height 7
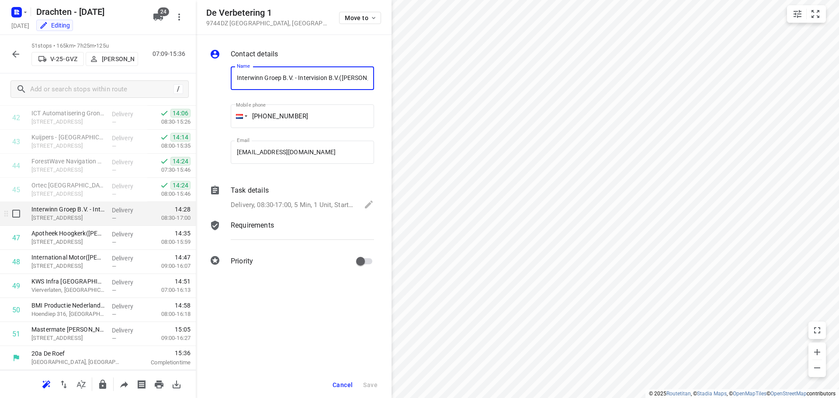
scroll to position [0, 14]
click at [262, 202] on p "Delivery, 08:30-17:00, 5 Min, 1 Unit, Startdatum: maandag 13 oktober. Welkom bi…" at bounding box center [293, 205] width 125 height 10
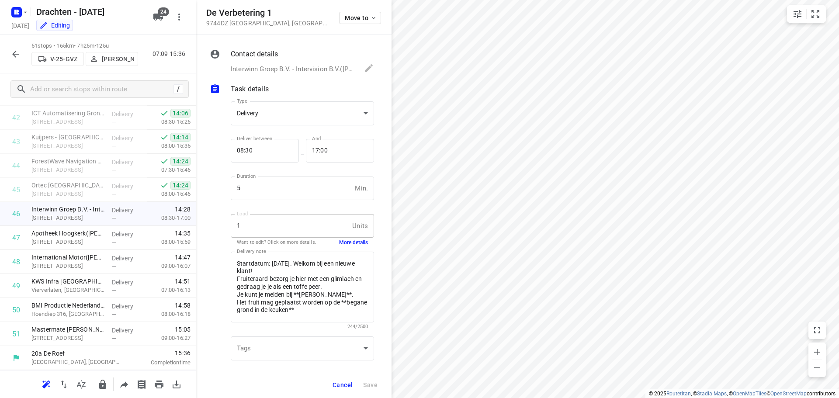
click at [340, 242] on button "More details" at bounding box center [353, 242] width 29 height 7
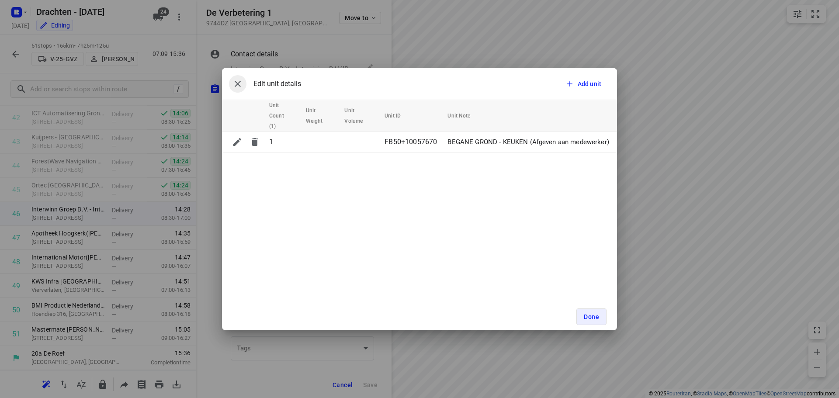
click at [234, 87] on icon "button" at bounding box center [238, 84] width 10 height 10
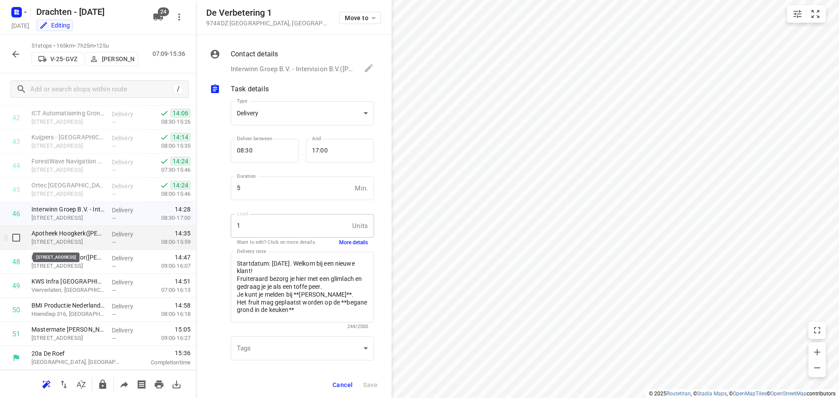
click at [71, 242] on p "Reddingiusweg 36A, Groningen" at bounding box center [67, 242] width 73 height 9
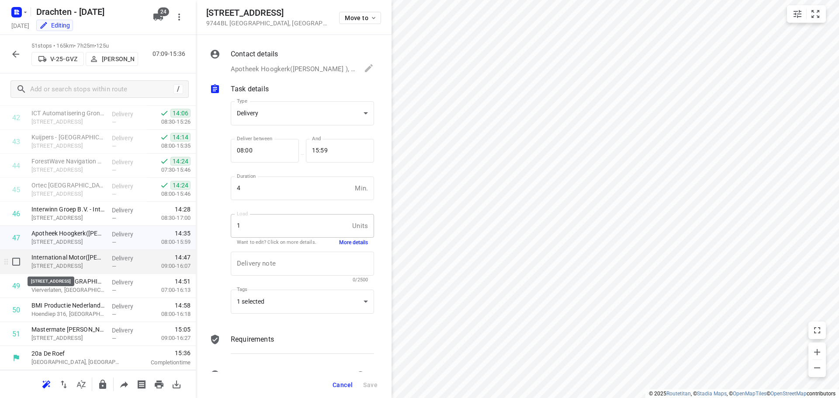
click at [72, 267] on p "Aduarderdiepsterweg 8-3, Groningen" at bounding box center [67, 266] width 73 height 9
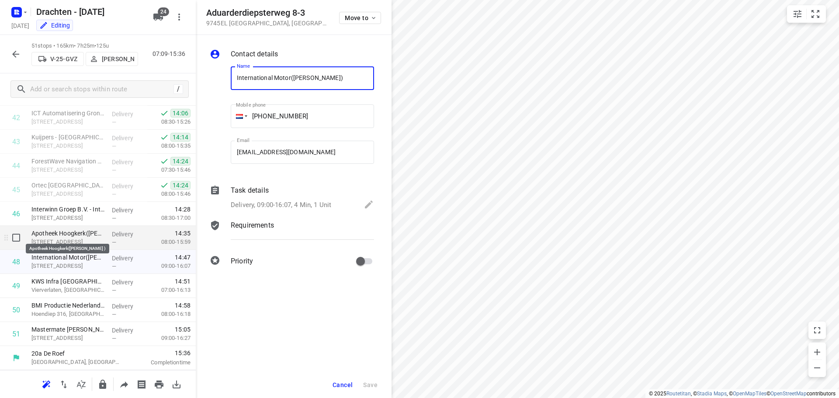
click at [89, 237] on p "Apotheek Hoogkerk(Danielle Arentze )" at bounding box center [67, 233] width 73 height 9
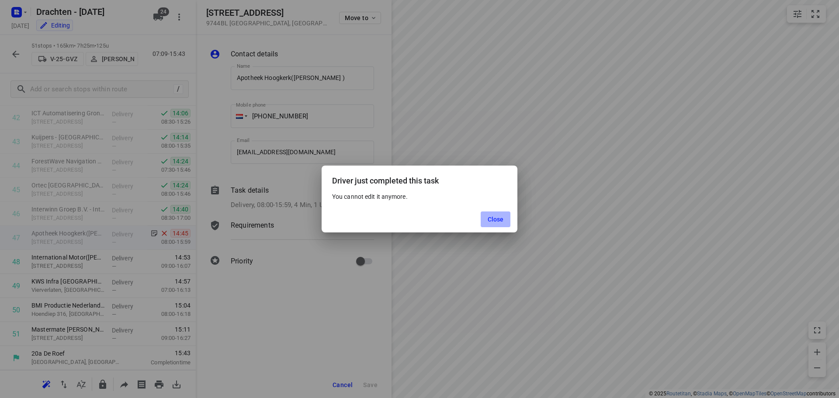
drag, startPoint x: 494, startPoint y: 217, endPoint x: 480, endPoint y: 210, distance: 14.9
click at [494, 217] on span "Close" at bounding box center [496, 219] width 16 height 7
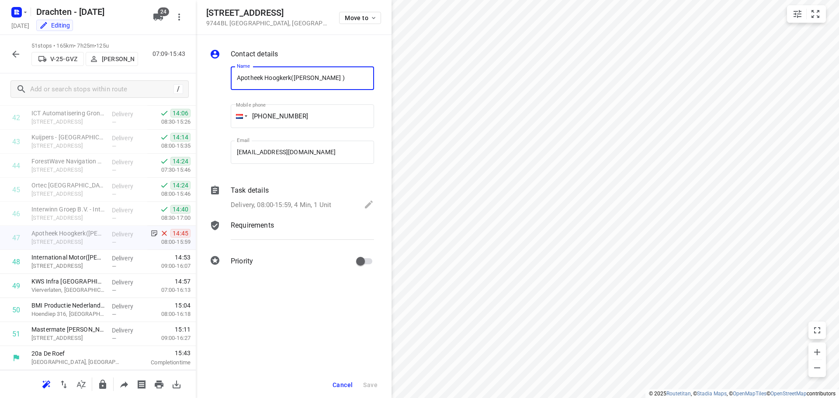
click at [20, 55] on icon "button" at bounding box center [15, 54] width 10 height 10
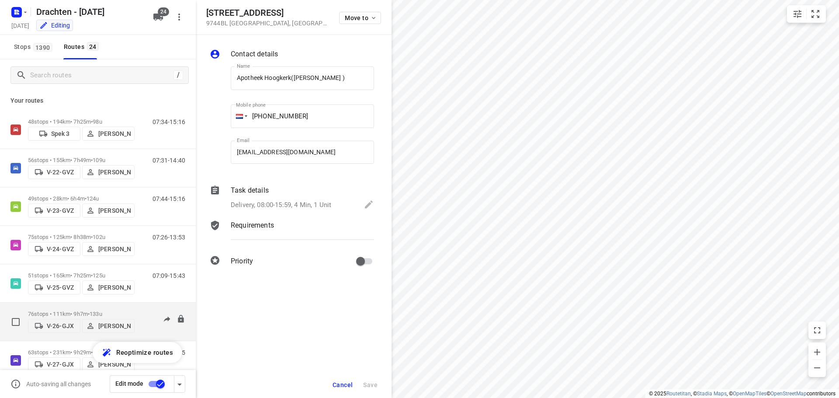
click at [97, 306] on div "76 stops • 111km • 9h7m • 133u V-26-GJX Benny van der Woude" at bounding box center [81, 321] width 107 height 31
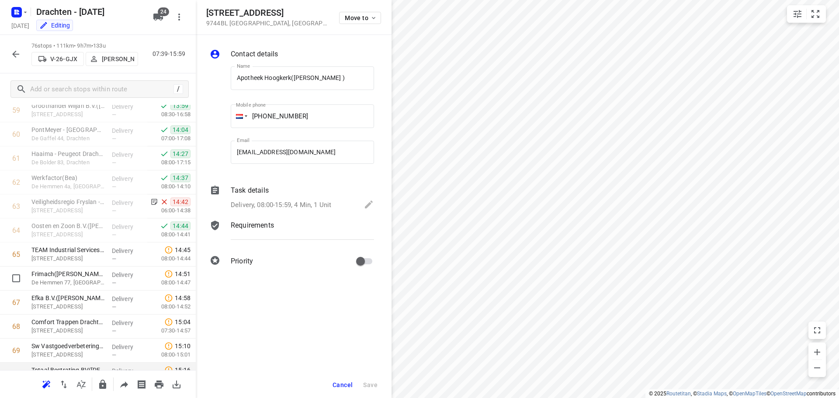
scroll to position [1443, 0]
click at [350, 385] on span "Cancel" at bounding box center [343, 385] width 20 height 7
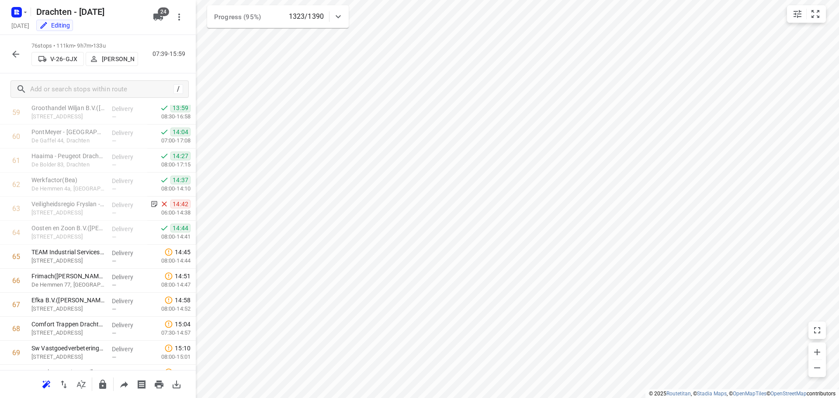
click at [14, 56] on icon "button" at bounding box center [15, 54] width 10 height 10
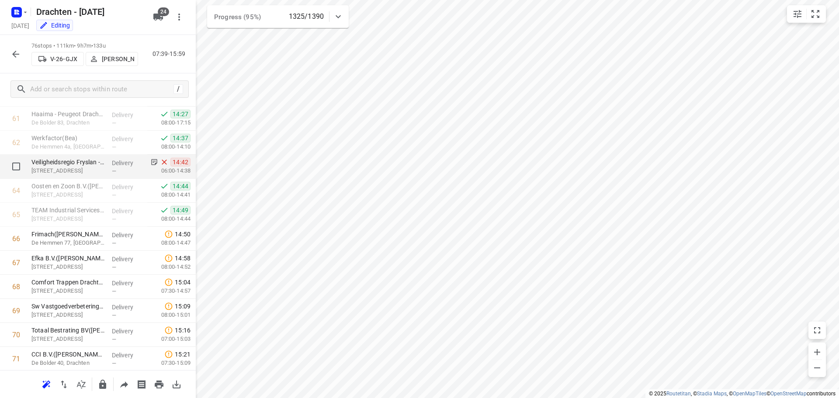
scroll to position [1499, 0]
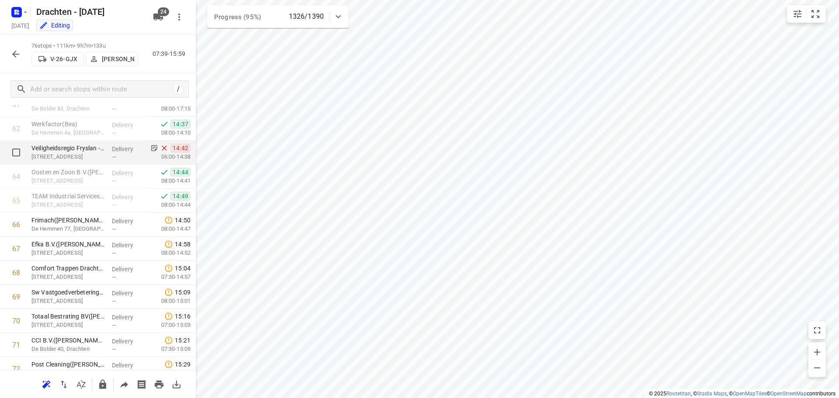
click at [66, 157] on p "Loswal 1, Drachten" at bounding box center [67, 157] width 73 height 9
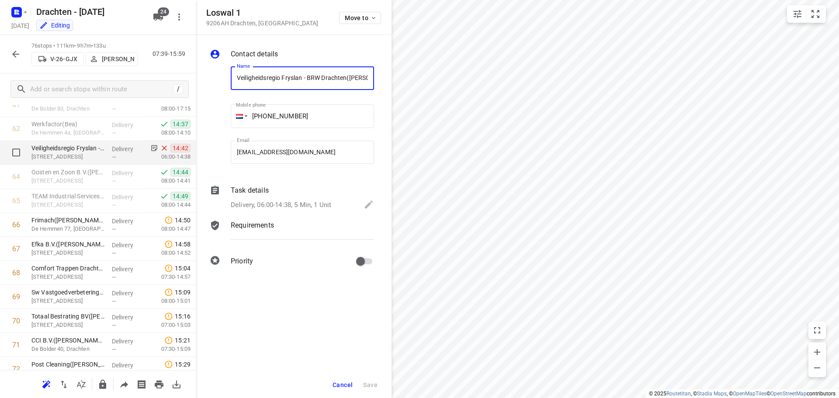
scroll to position [0, 128]
click at [265, 194] on p "Task details" at bounding box center [250, 190] width 38 height 10
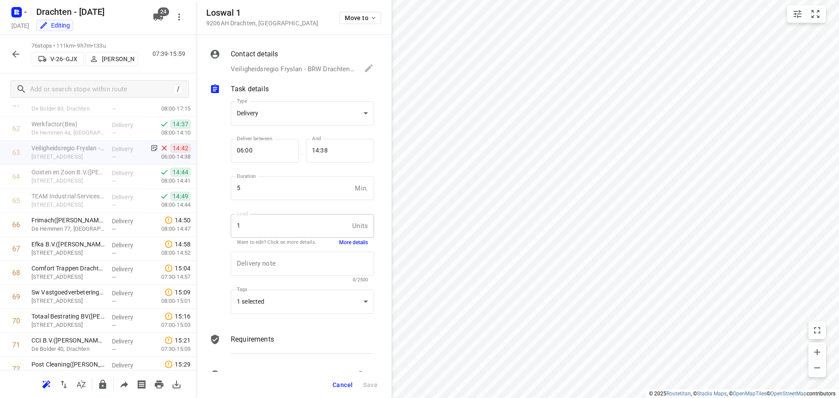
click at [356, 242] on button "More details" at bounding box center [353, 242] width 29 height 7
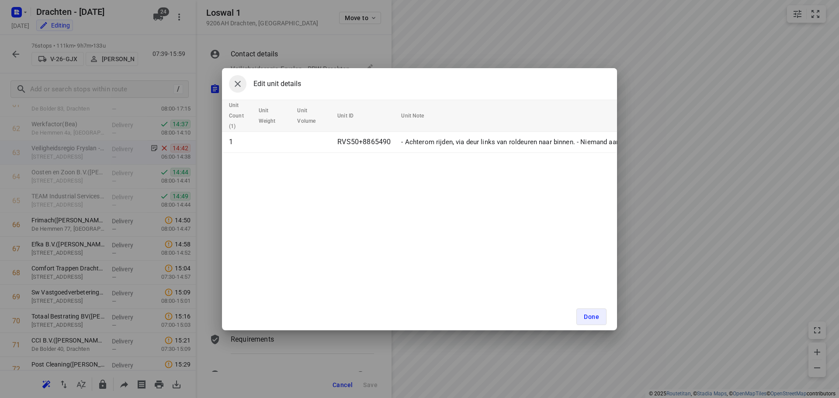
click at [237, 88] on icon "button" at bounding box center [238, 84] width 10 height 10
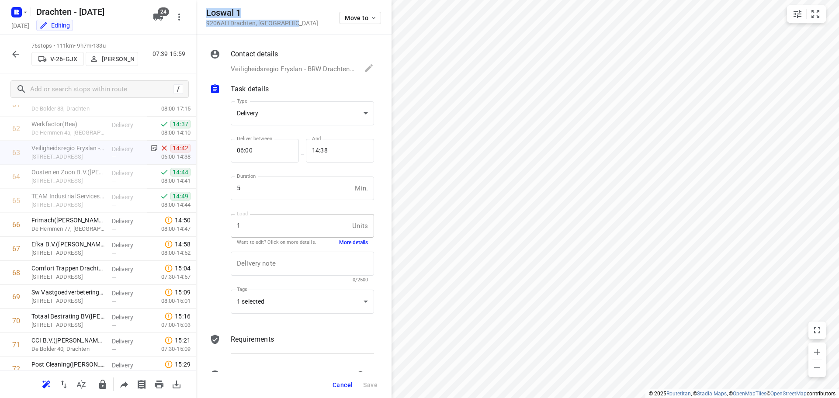
drag, startPoint x: 290, startPoint y: 20, endPoint x: 206, endPoint y: 12, distance: 83.9
click at [206, 12] on div "Loswal 1 9206AH Drachten , Netherlands Move to" at bounding box center [293, 17] width 175 height 19
copy div "Loswal 1 9206AH Drachten , Netherlands"
click at [350, 385] on span "Cancel" at bounding box center [343, 385] width 20 height 7
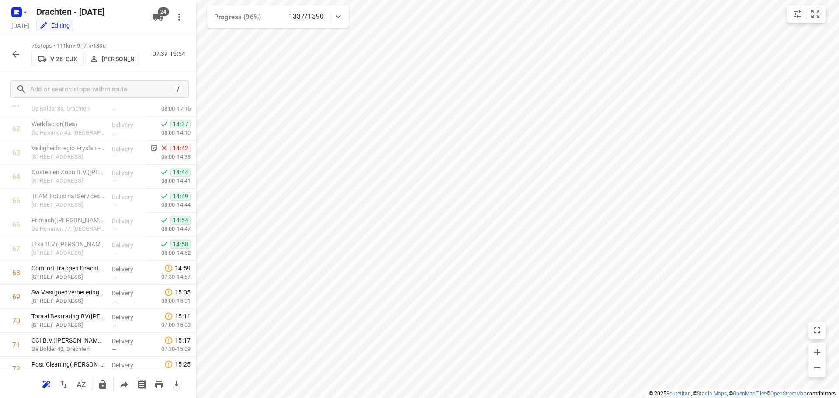
click at [17, 56] on icon "button" at bounding box center [15, 54] width 10 height 10
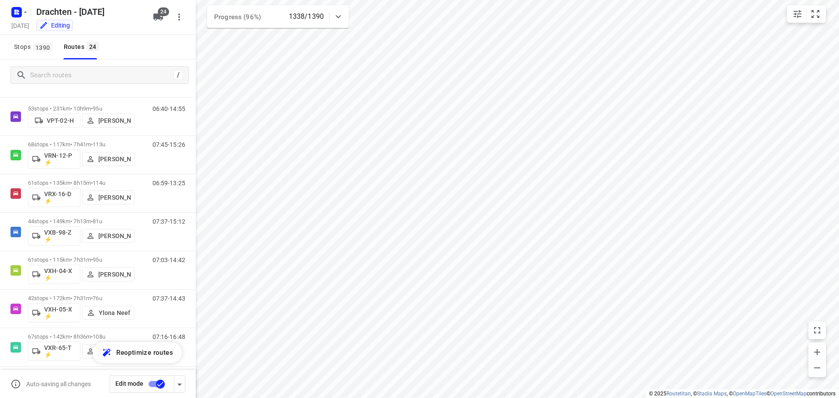
scroll to position [672, 0]
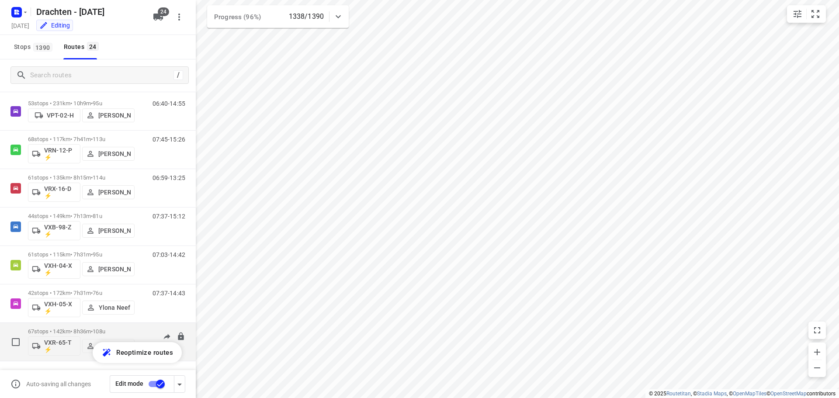
click at [93, 330] on span "•" at bounding box center [92, 331] width 2 height 7
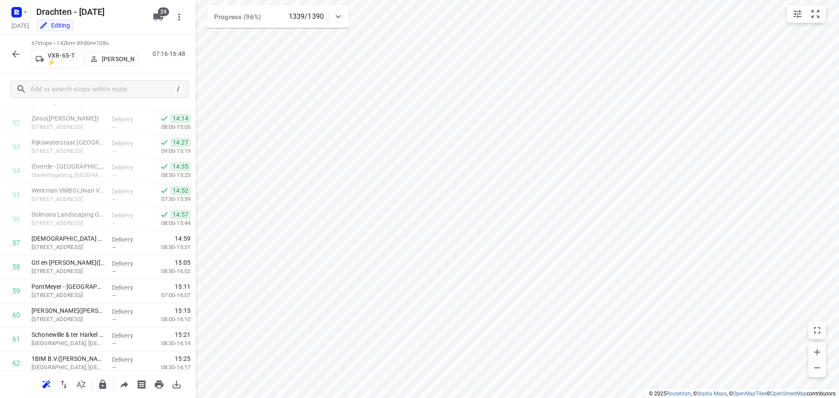
scroll to position [1239, 0]
click at [12, 53] on icon "button" at bounding box center [15, 54] width 10 height 10
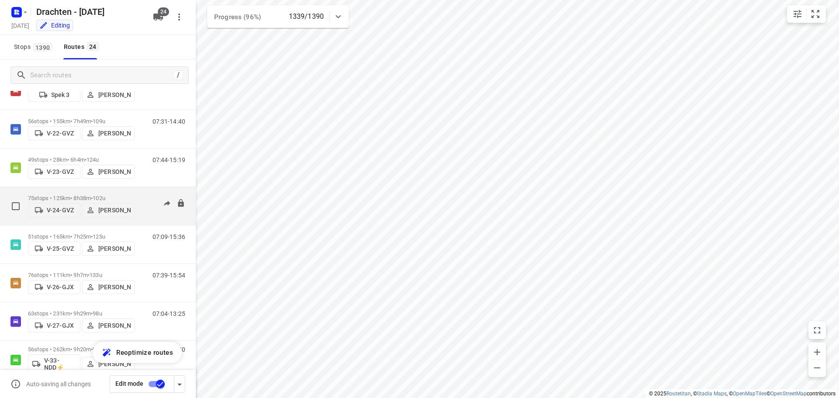
scroll to position [87, 0]
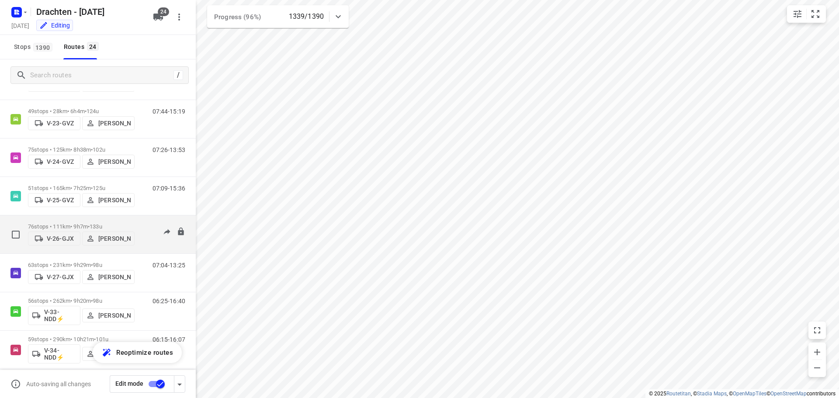
click at [102, 220] on div "76 stops • 111km • 9h7m • 133u V-26-GJX Benny van der Woude" at bounding box center [81, 234] width 107 height 31
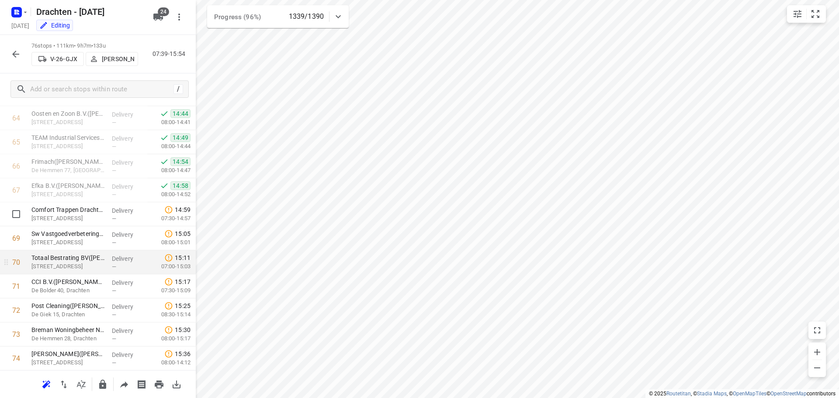
scroll to position [1542, 0]
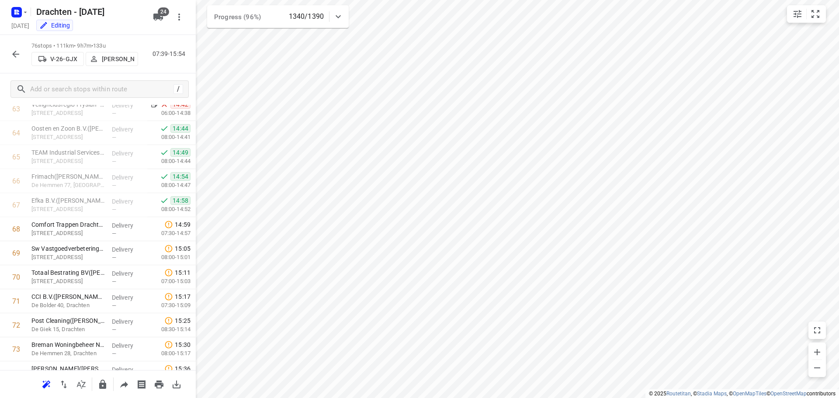
click at [17, 55] on icon "button" at bounding box center [15, 54] width 10 height 10
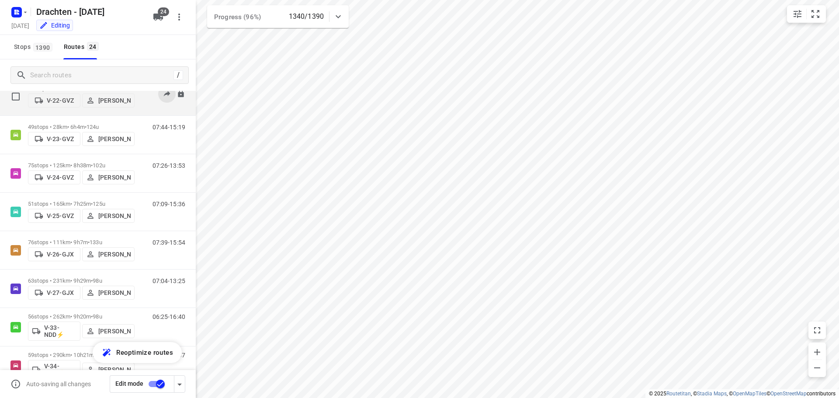
scroll to position [87, 0]
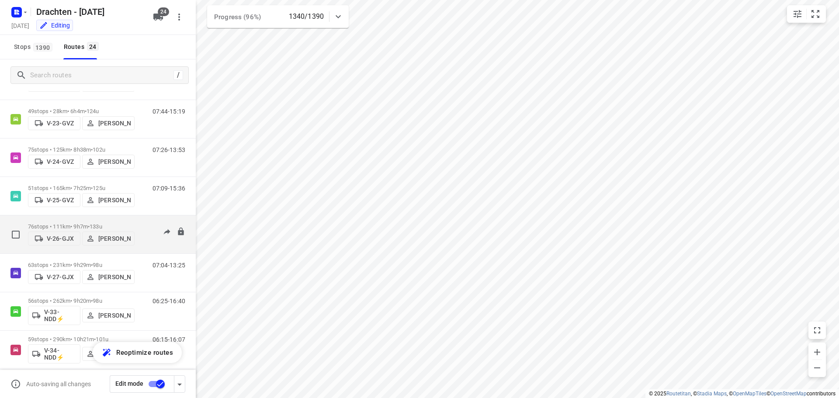
click at [102, 223] on span "133u" at bounding box center [96, 226] width 13 height 7
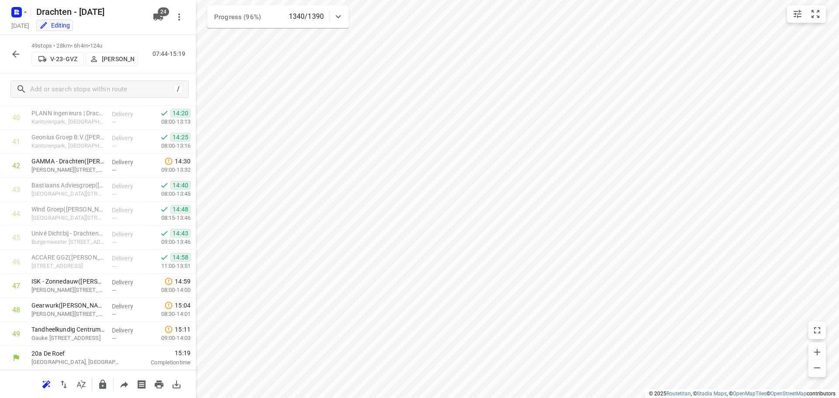
scroll to position [981, 0]
click at [19, 61] on button "button" at bounding box center [15, 53] width 17 height 17
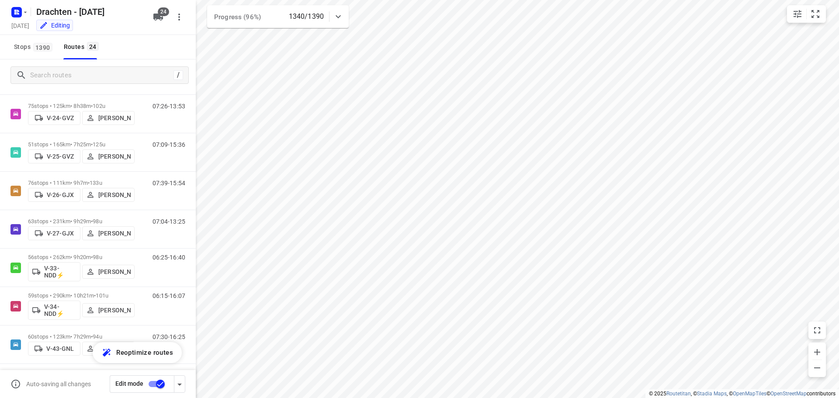
scroll to position [175, 0]
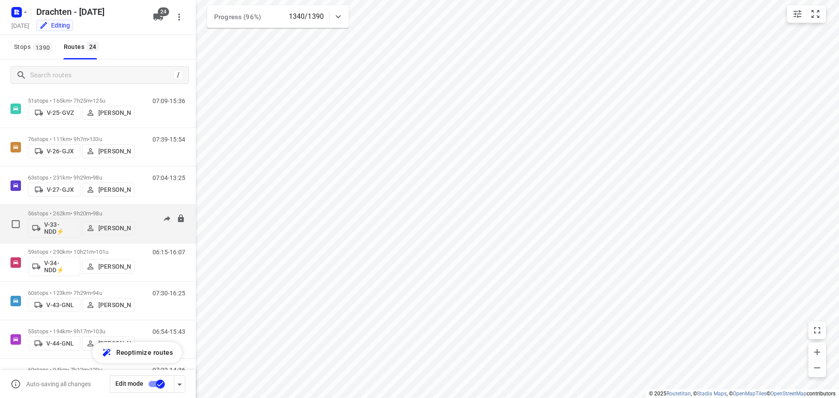
click at [102, 214] on span "98u" at bounding box center [97, 213] width 9 height 7
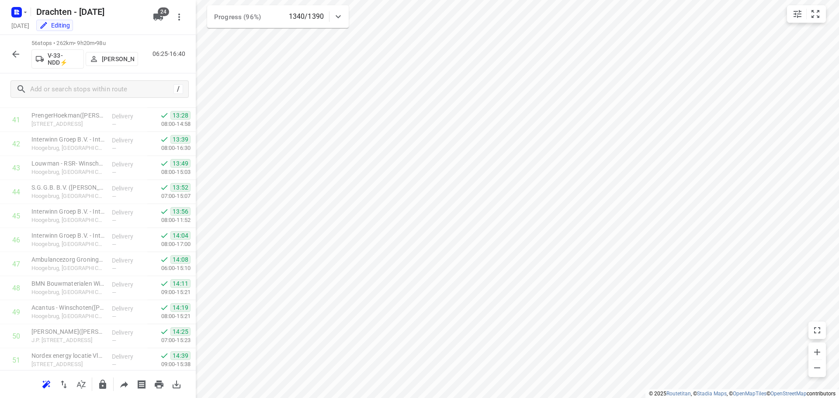
scroll to position [1149, 0]
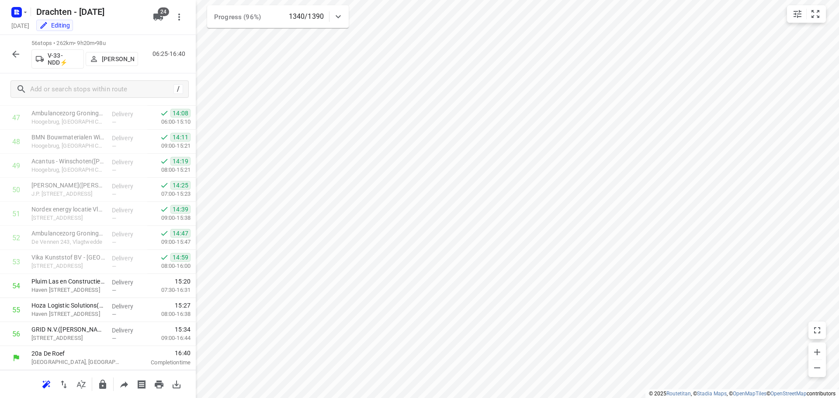
click at [9, 56] on button "button" at bounding box center [15, 53] width 17 height 17
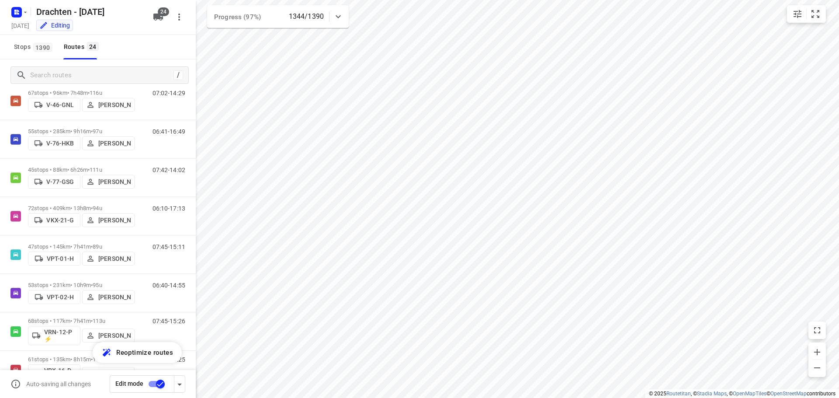
scroll to position [487, 0]
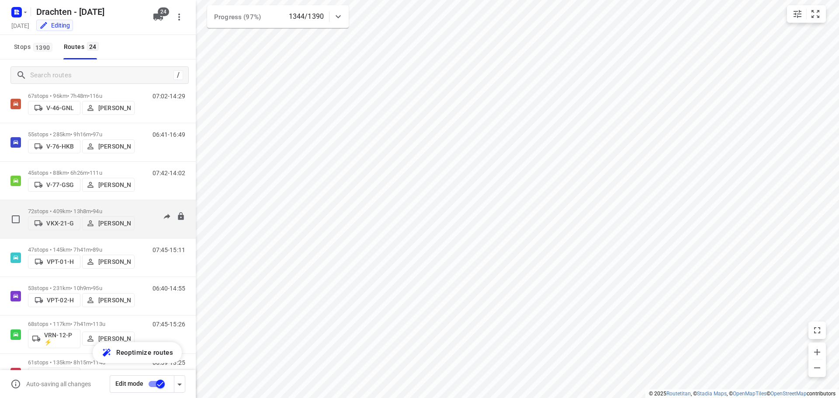
click at [87, 210] on p "72 stops • 409km • 13h8m • 94u" at bounding box center [81, 211] width 107 height 7
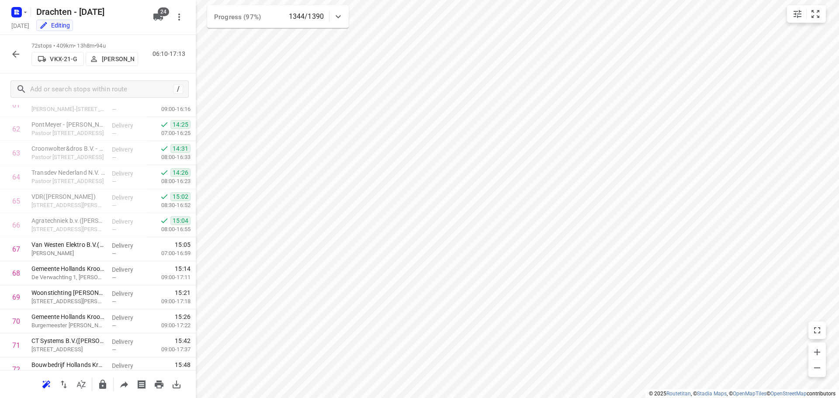
scroll to position [1534, 0]
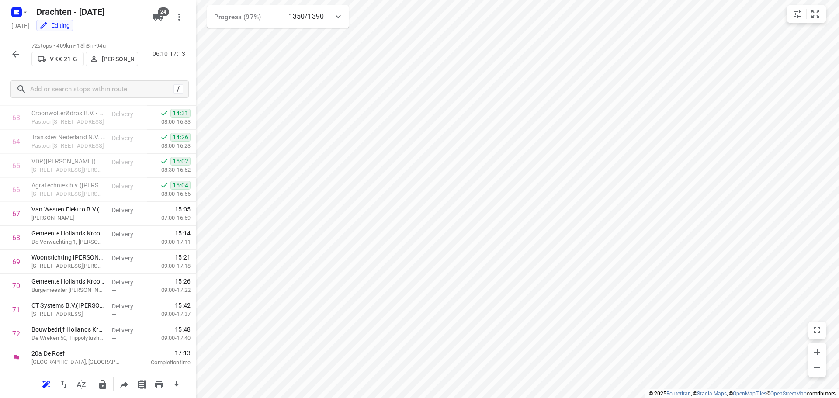
click at [18, 58] on icon "button" at bounding box center [15, 54] width 10 height 10
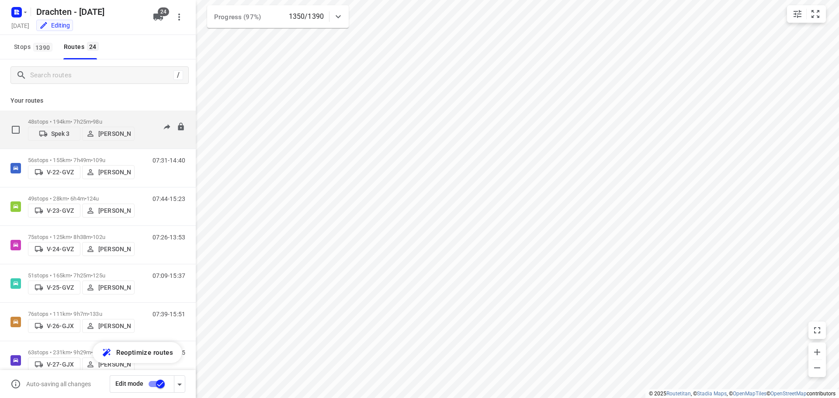
click at [81, 118] on p "48 stops • 194km • 7h25m • 98u" at bounding box center [81, 121] width 107 height 7
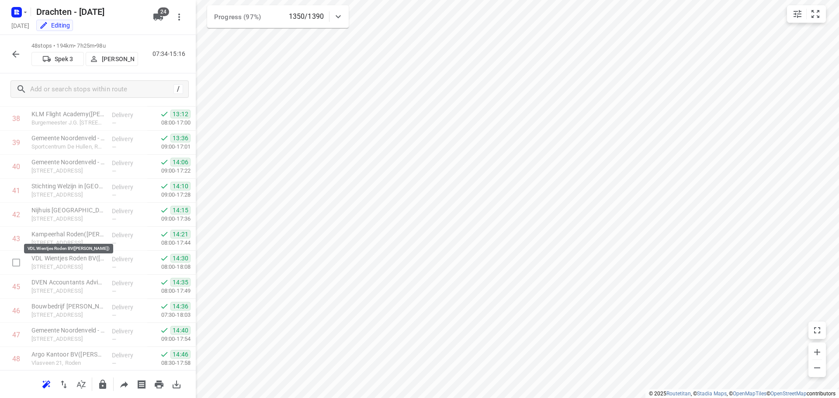
scroll to position [957, 0]
click at [22, 59] on button "button" at bounding box center [15, 53] width 17 height 17
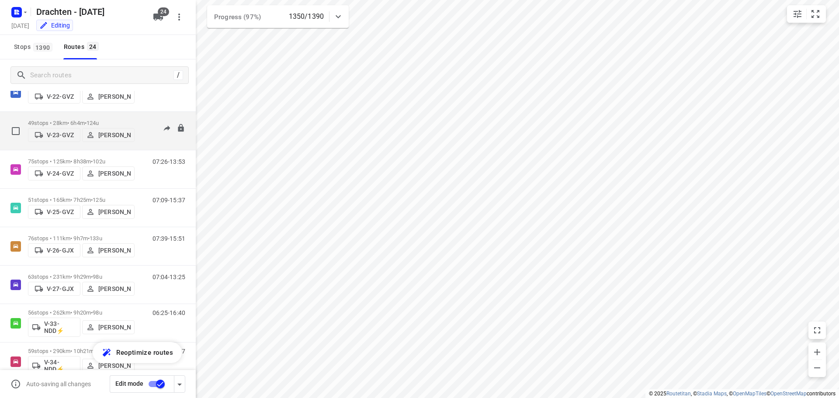
scroll to position [131, 0]
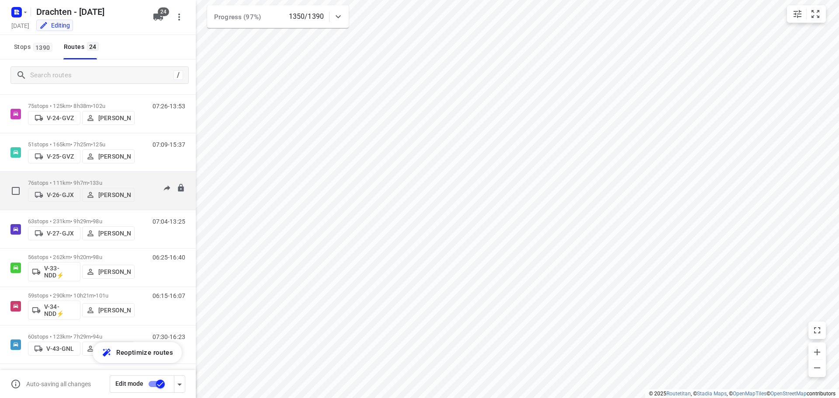
click at [98, 175] on div "76 stops • 111km • 9h7m • 133u V-26-GJX Benny van der Woude" at bounding box center [81, 190] width 107 height 31
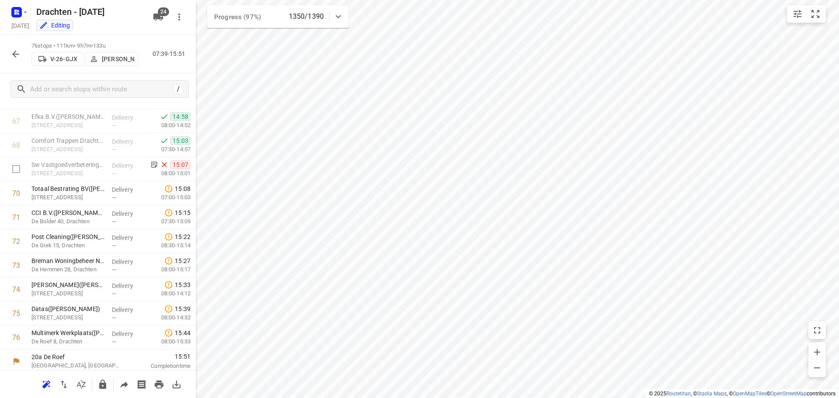
scroll to position [1630, 0]
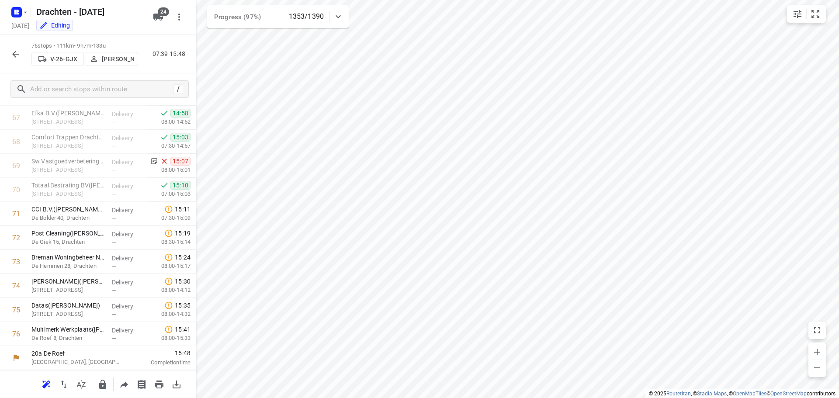
click at [10, 54] on icon "button" at bounding box center [15, 54] width 10 height 10
click at [10, 54] on button "button" at bounding box center [15, 53] width 17 height 17
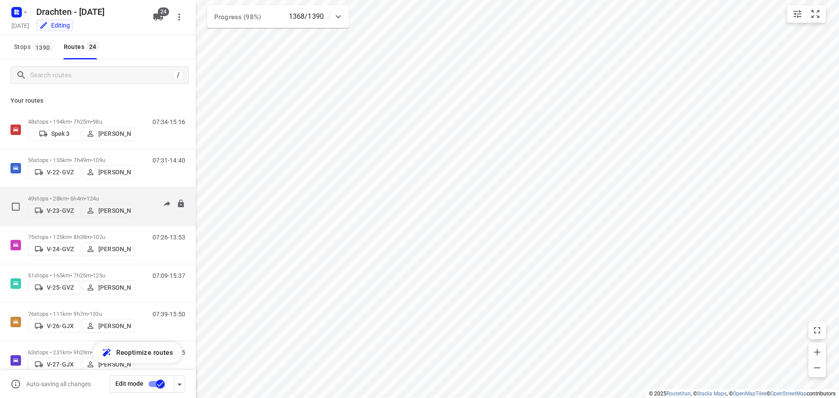
click at [99, 195] on span "124u" at bounding box center [93, 198] width 13 height 7
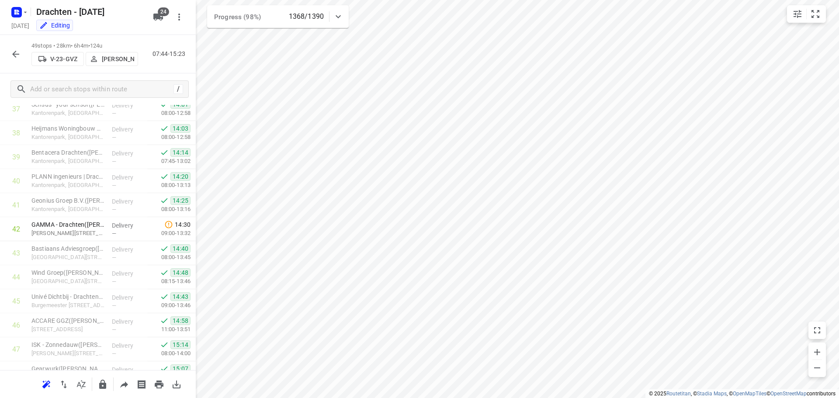
scroll to position [981, 0]
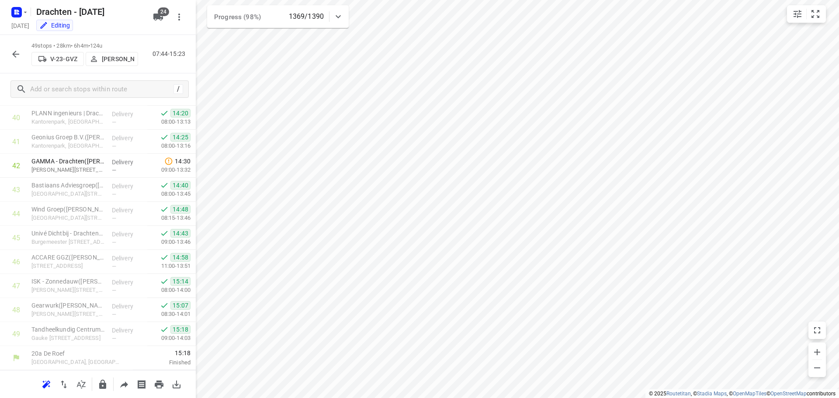
click at [21, 53] on icon "button" at bounding box center [15, 54] width 10 height 10
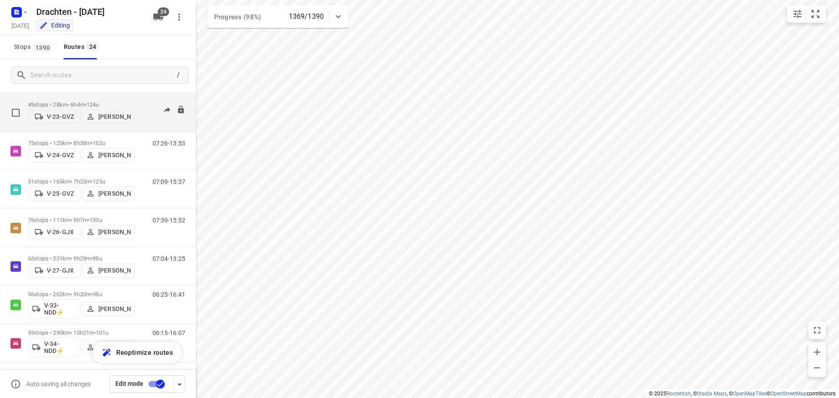
scroll to position [0, 0]
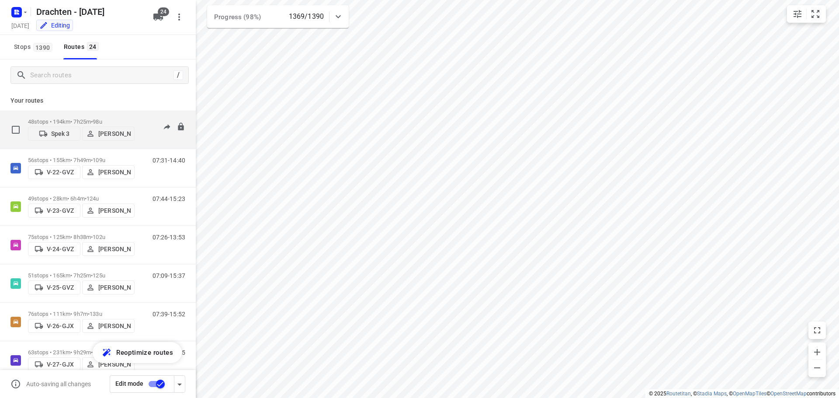
click at [101, 118] on span "98u" at bounding box center [97, 121] width 9 height 7
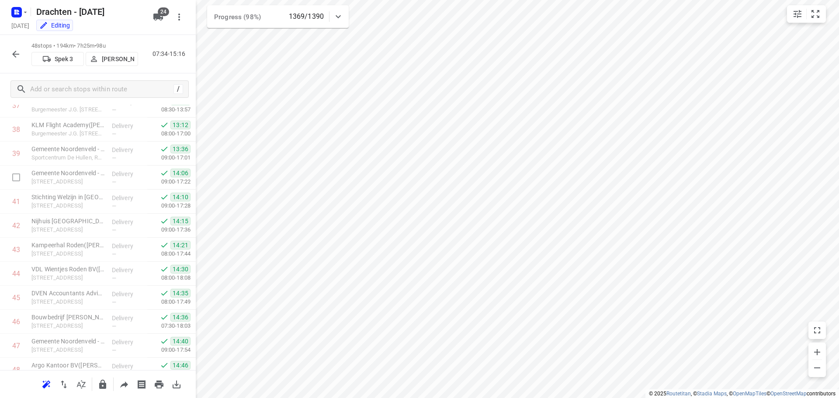
scroll to position [957, 0]
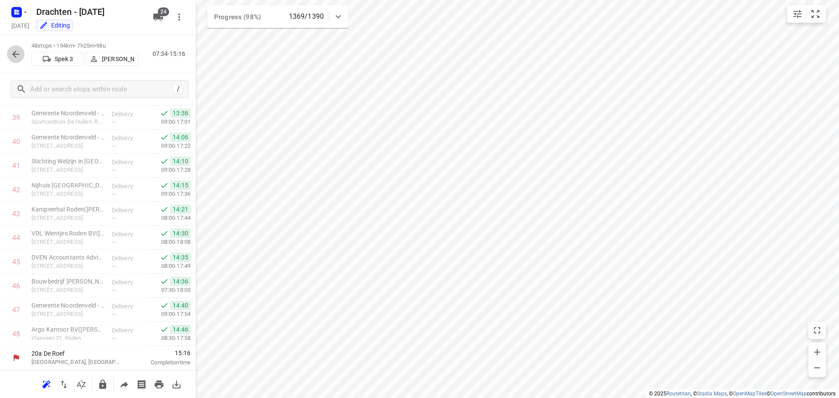
click at [14, 54] on icon "button" at bounding box center [15, 54] width 7 height 7
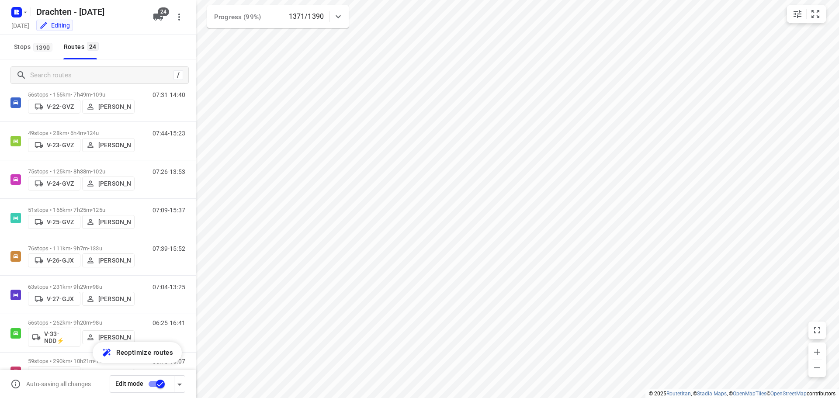
scroll to position [60, 0]
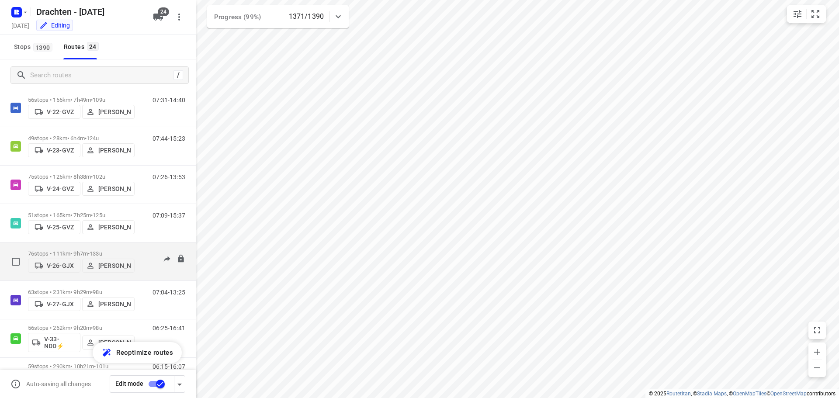
click at [99, 247] on div "76 stops • 111km • 9h7m • 133u V-26-GJX Benny van der Woude" at bounding box center [81, 261] width 107 height 31
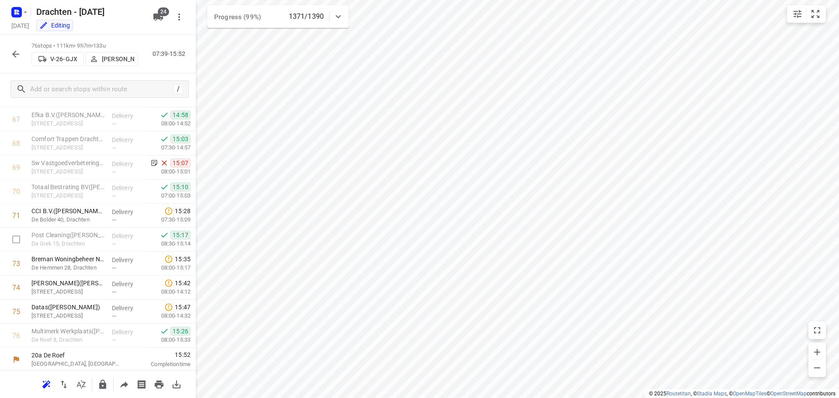
scroll to position [1630, 0]
click at [20, 56] on icon "button" at bounding box center [15, 54] width 10 height 10
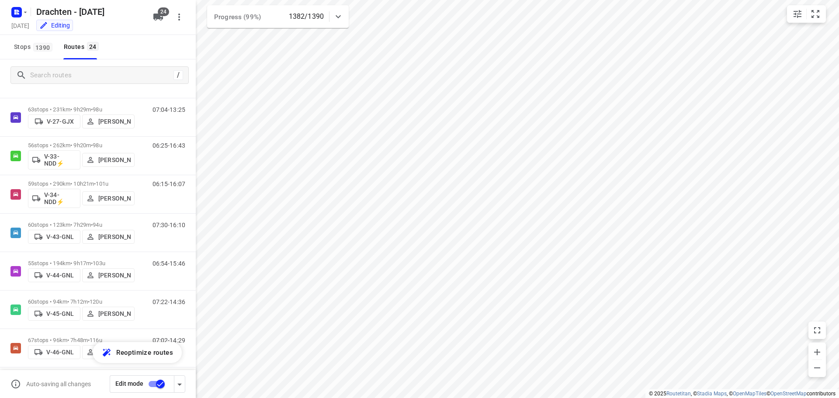
scroll to position [262, 0]
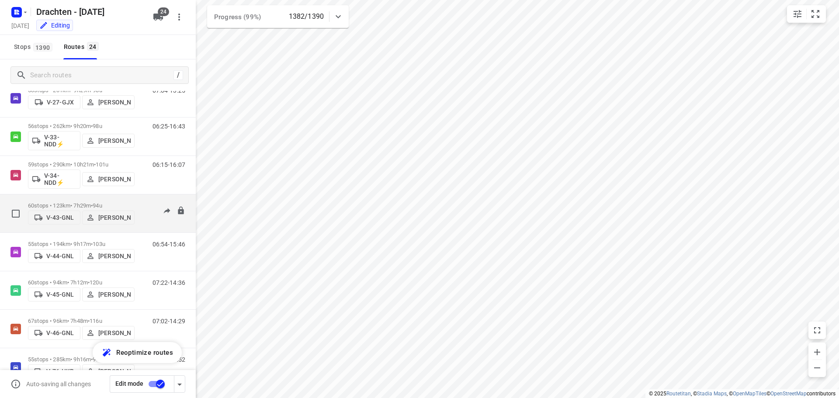
click at [97, 198] on div "60 stops • 123km • 7h29m • 94u V-43-GNL Henk Hooijenga" at bounding box center [81, 213] width 107 height 31
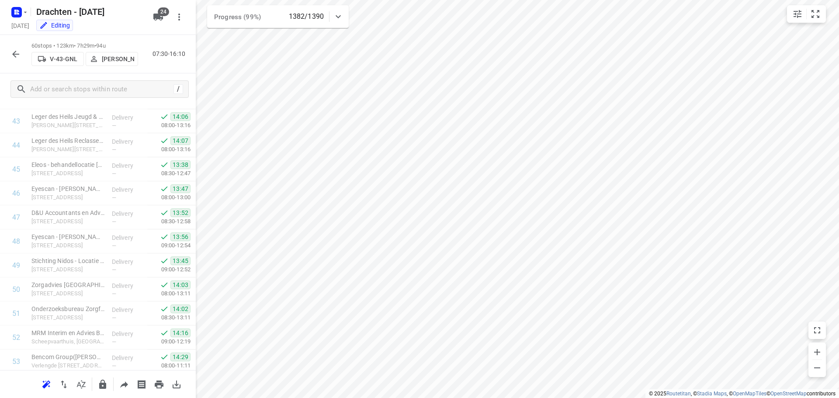
scroll to position [1245, 0]
click at [19, 58] on icon "button" at bounding box center [15, 54] width 10 height 10
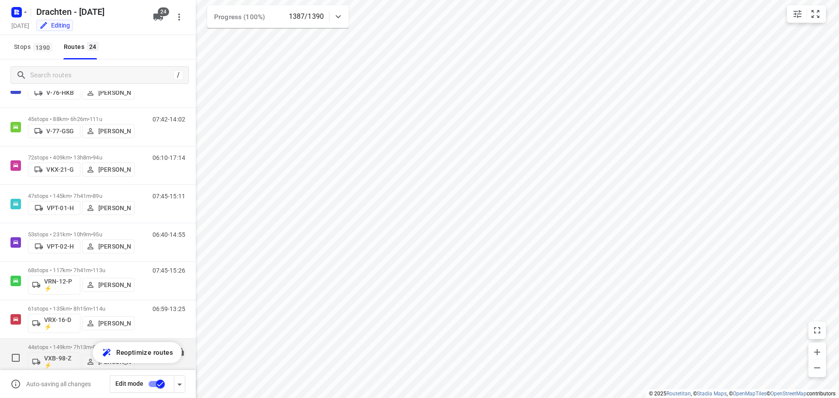
scroll to position [672, 0]
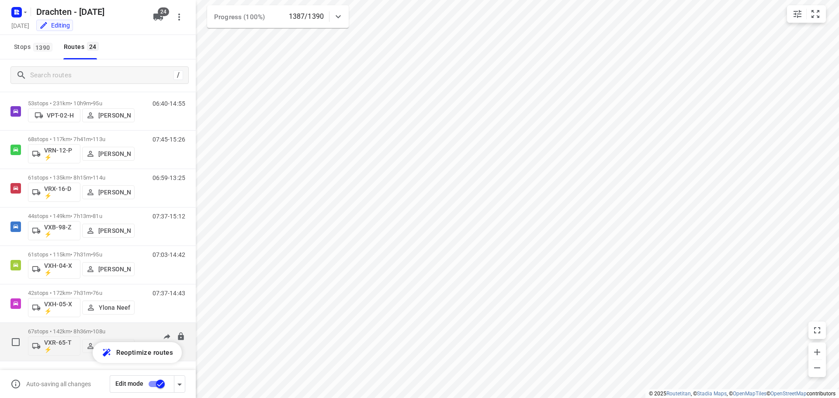
click at [89, 332] on p "67 stops • 142km • 8h36m • 108u" at bounding box center [81, 331] width 107 height 7
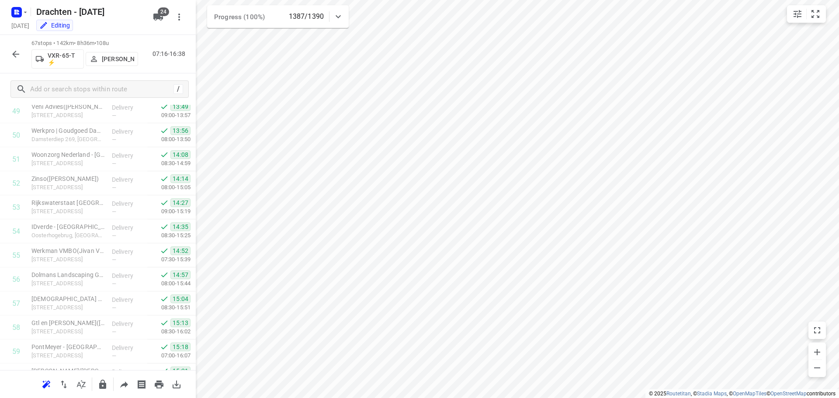
scroll to position [1413, 0]
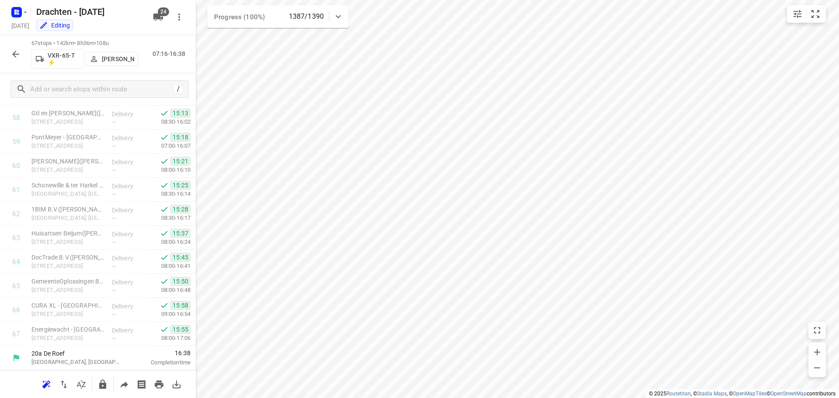
click at [12, 52] on icon "button" at bounding box center [15, 54] width 10 height 10
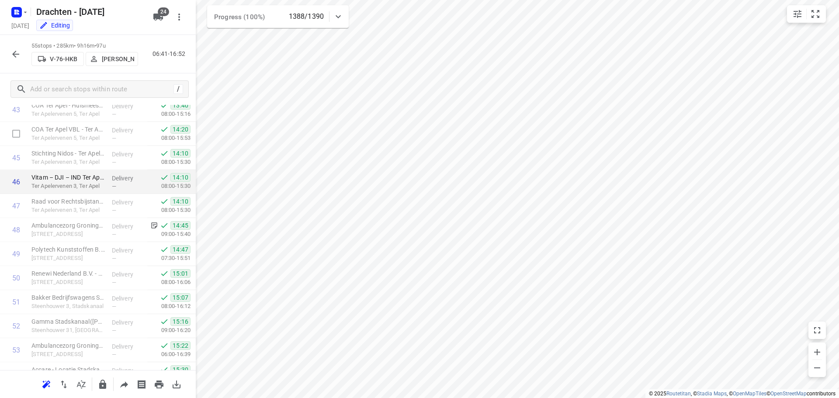
scroll to position [1125, 0]
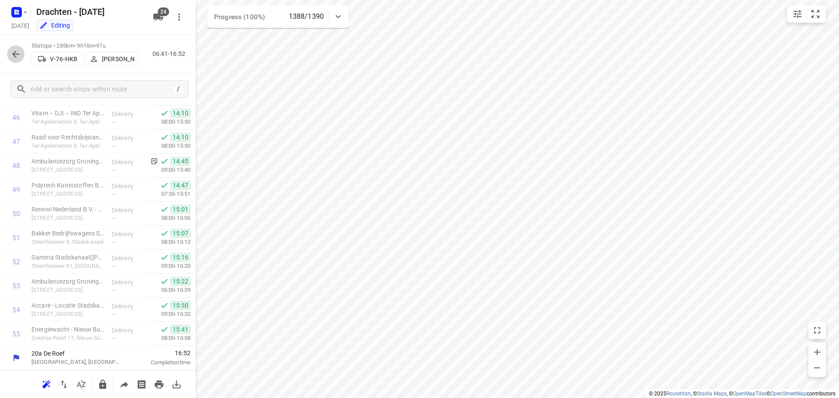
click at [14, 54] on icon "button" at bounding box center [15, 54] width 7 height 7
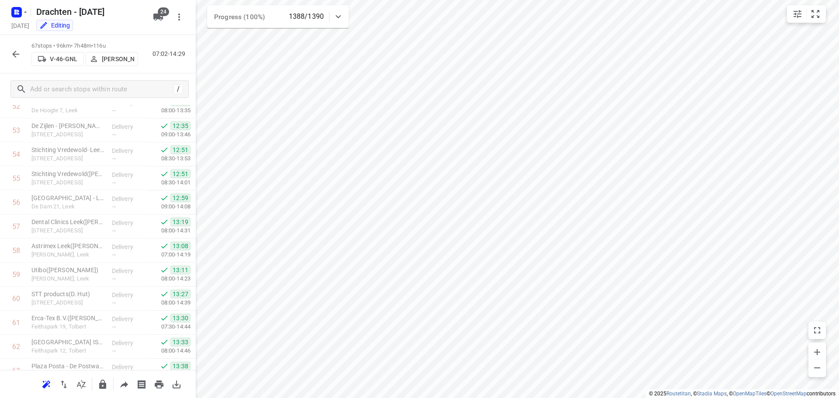
scroll to position [1324, 0]
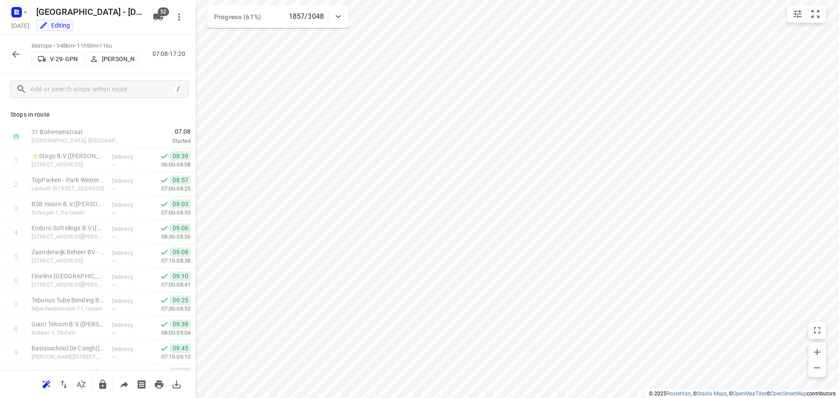
scroll to position [393, 0]
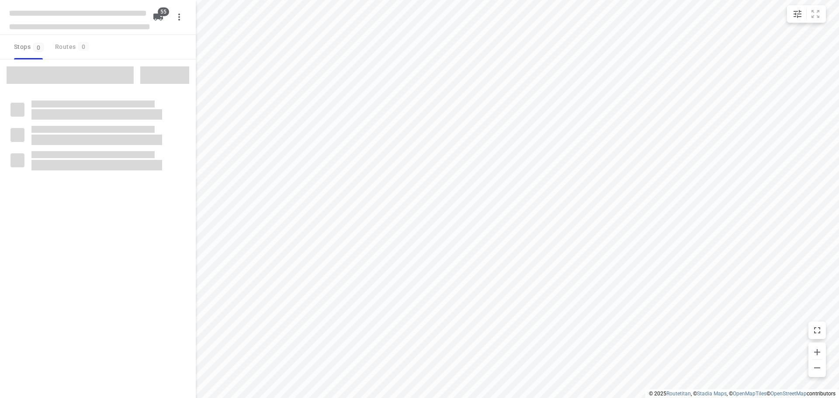
checkbox input "true"
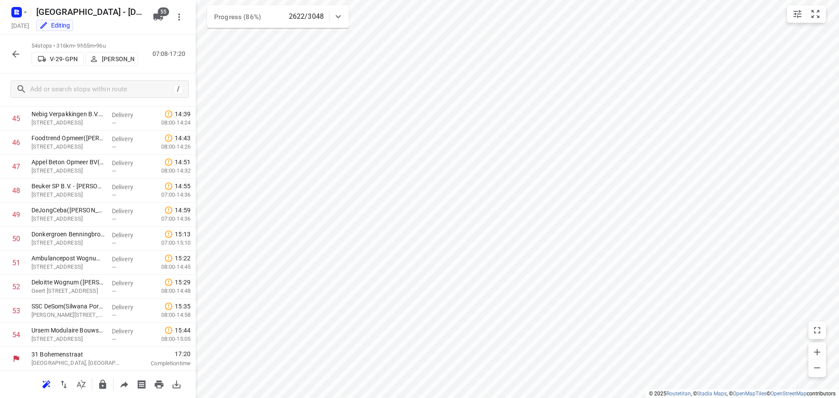
scroll to position [1101, 0]
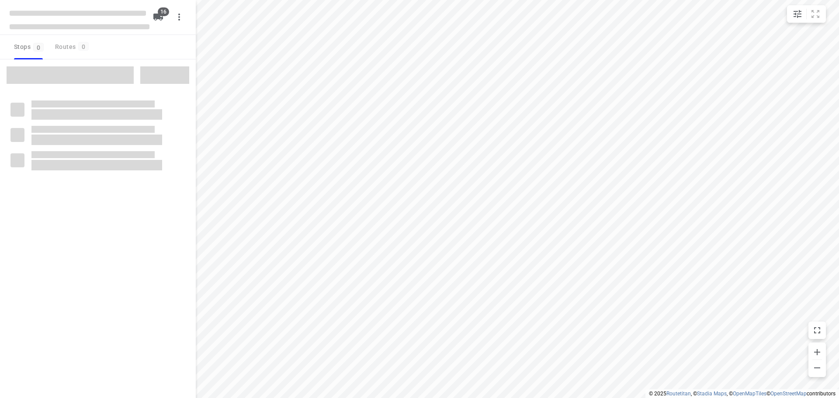
checkbox input "true"
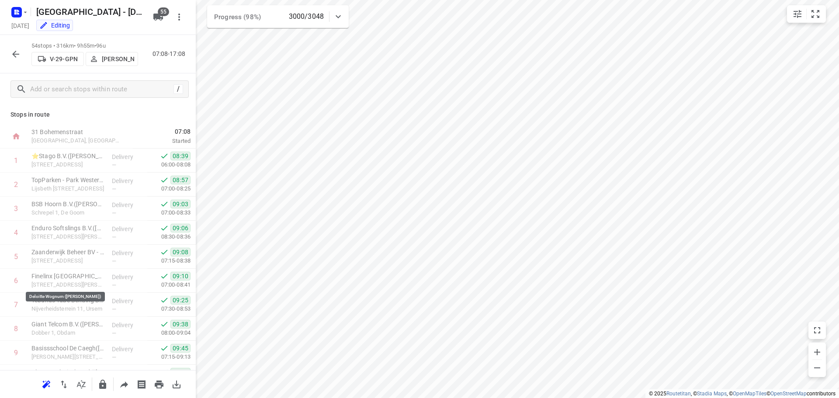
scroll to position [1101, 0]
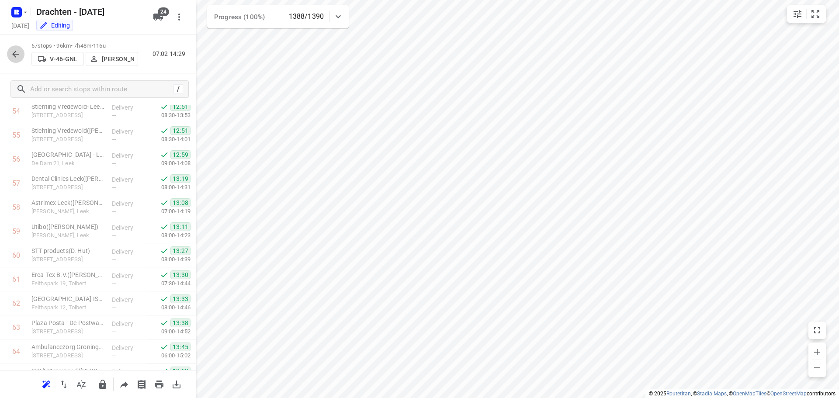
click at [10, 56] on icon "button" at bounding box center [15, 54] width 10 height 10
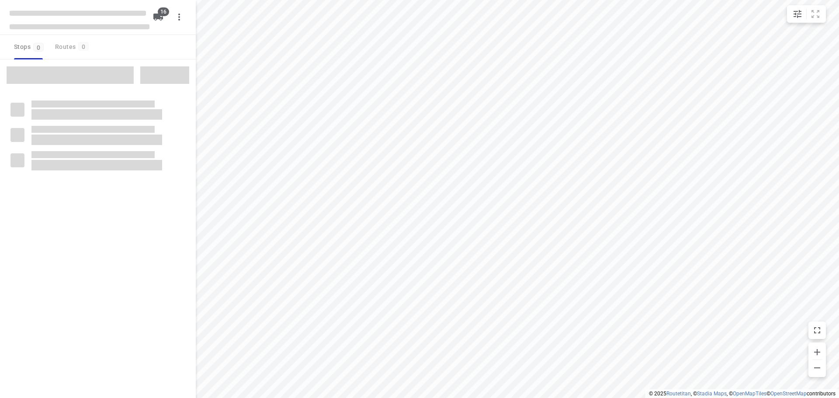
checkbox input "true"
